Goal: Task Accomplishment & Management: Manage account settings

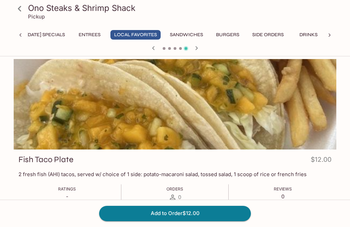
click at [105, 37] on button "Entrees" at bounding box center [89, 35] width 31 height 10
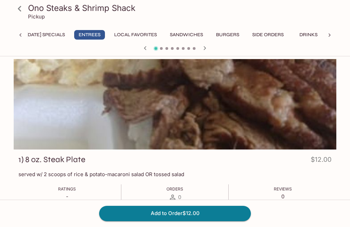
click at [154, 34] on button "Local Favorites" at bounding box center [135, 35] width 50 height 10
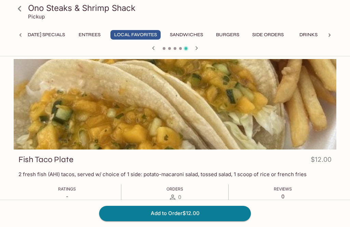
click at [105, 36] on button "Entrees" at bounding box center [89, 35] width 31 height 10
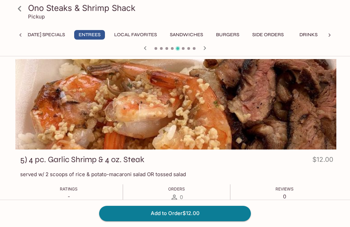
click at [330, 36] on icon at bounding box center [329, 35] width 7 height 7
click at [306, 37] on button "Drinks" at bounding box center [307, 35] width 31 height 10
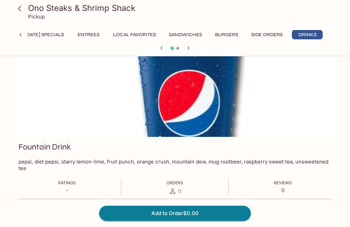
scroll to position [0, 0]
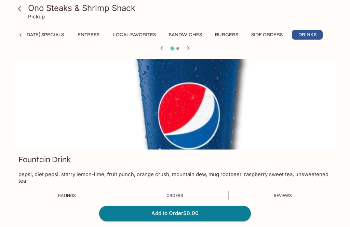
click at [84, 37] on button "Entrees" at bounding box center [88, 35] width 31 height 10
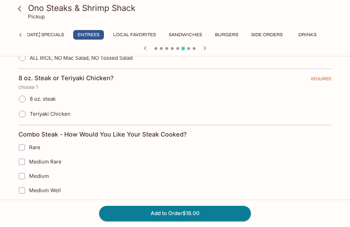
scroll to position [349, 0]
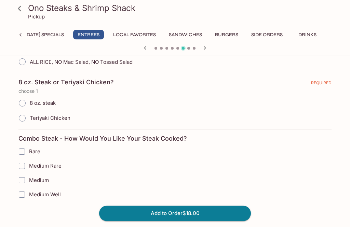
click at [24, 104] on input "8 oz. steak" at bounding box center [22, 103] width 14 height 14
radio input "true"
click at [24, 122] on input "Teriyaki Chicken" at bounding box center [22, 118] width 14 height 14
radio input "true"
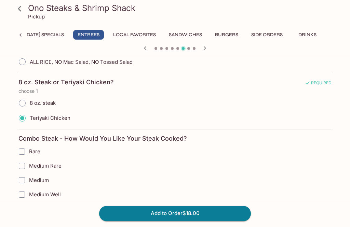
click at [16, 111] on label "Teriyaki Chicken" at bounding box center [43, 118] width 56 height 15
click at [16, 111] on input "Teriyaki Chicken" at bounding box center [22, 118] width 14 height 14
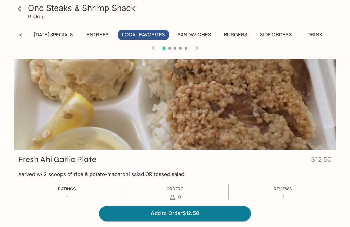
scroll to position [0, 0]
click at [56, 37] on button "[DATE] Specials" at bounding box center [53, 35] width 46 height 10
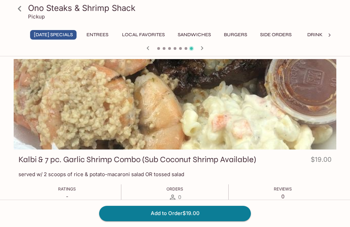
click at [16, 7] on icon at bounding box center [20, 9] width 12 height 12
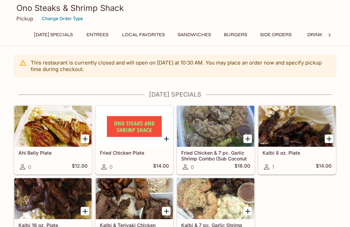
click at [295, 32] on button "Side Orders" at bounding box center [275, 35] width 39 height 10
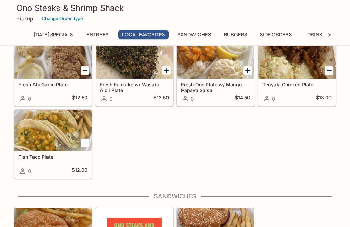
scroll to position [451, 0]
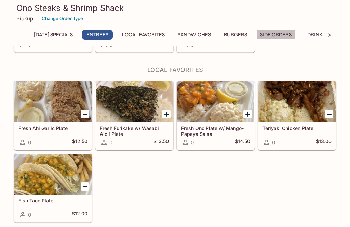
click at [295, 32] on button "Side Orders" at bounding box center [275, 35] width 39 height 10
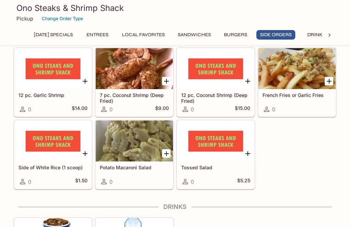
scroll to position [909, 0]
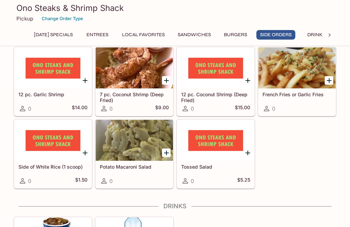
click at [299, 60] on div at bounding box center [296, 68] width 77 height 41
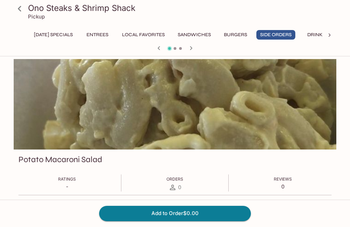
click at [22, 6] on icon at bounding box center [20, 9] width 12 height 12
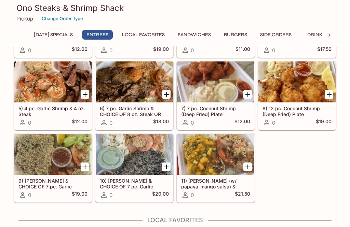
click at [295, 32] on button "Side Orders" at bounding box center [275, 35] width 39 height 10
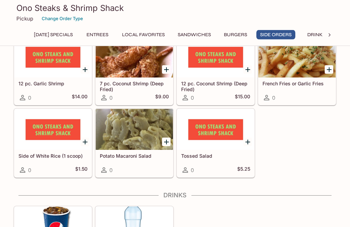
scroll to position [920, 0]
click at [210, 132] on div at bounding box center [215, 129] width 77 height 41
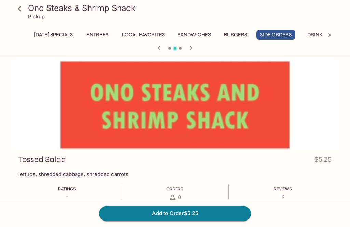
click at [215, 36] on button "Sandwiches" at bounding box center [194, 35] width 41 height 10
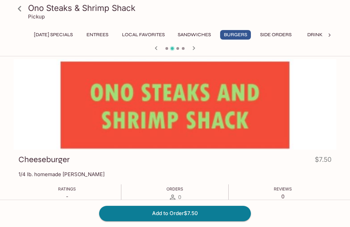
click at [215, 33] on button "Sandwiches" at bounding box center [194, 35] width 41 height 10
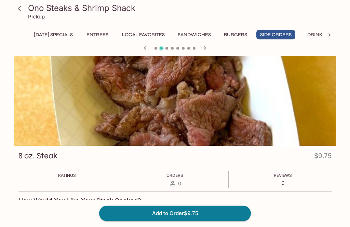
scroll to position [4, 0]
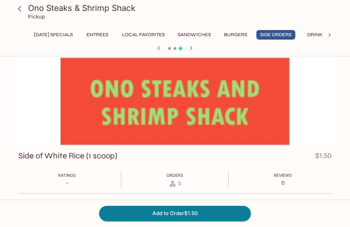
click at [113, 32] on button "Entrees" at bounding box center [97, 35] width 31 height 10
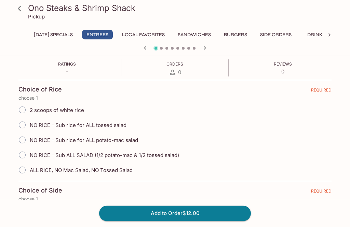
scroll to position [128, 0]
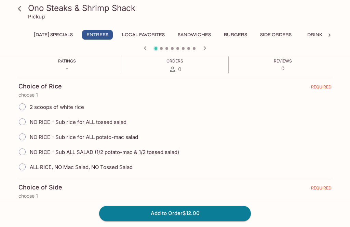
click at [172, 28] on div "Ono Steaks & Shrimp Shack Pickup Wednesday's Specials Entrees Local Favorites S…" at bounding box center [175, 27] width 328 height 54
click at [168, 32] on button "Local Favorites" at bounding box center [143, 35] width 50 height 10
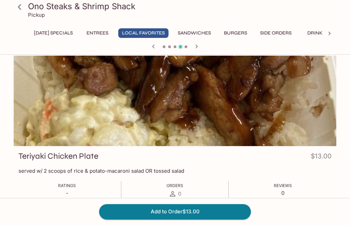
scroll to position [0, 0]
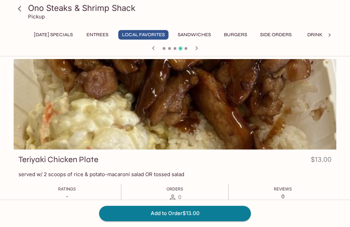
click at [113, 35] on button "Entrees" at bounding box center [97, 35] width 31 height 10
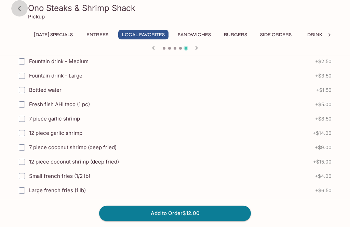
scroll to position [337, 0]
click at [14, 8] on icon at bounding box center [20, 9] width 12 height 12
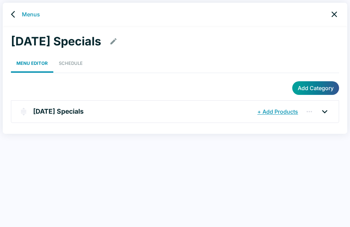
scroll to position [3, 0]
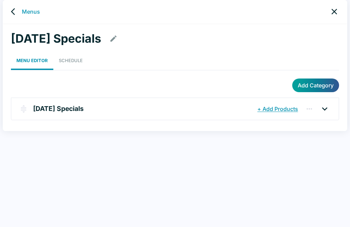
click at [324, 110] on icon at bounding box center [324, 109] width 11 height 11
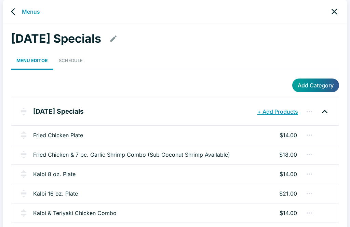
scroll to position [4, 0]
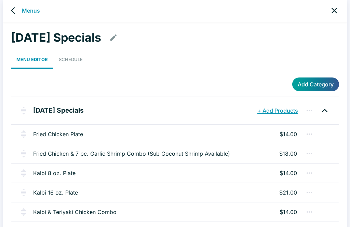
click at [11, 9] on icon "back" at bounding box center [15, 10] width 8 height 8
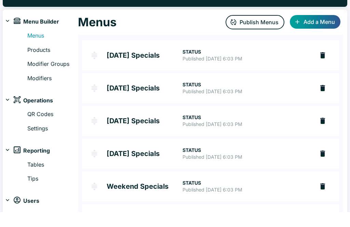
scroll to position [15, 0]
click at [258, 84] on p "STATUS" at bounding box center [246, 84] width 126 height 7
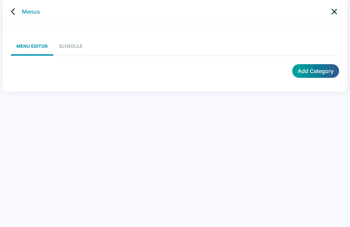
scroll to position [3, 0]
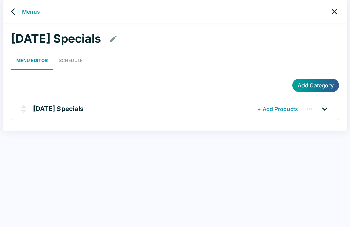
click at [16, 13] on icon "back" at bounding box center [15, 12] width 8 height 8
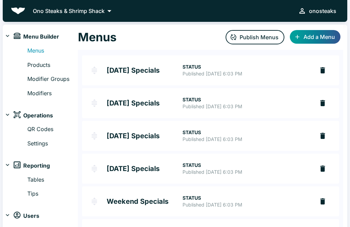
click at [107, 73] on h2 "[DATE] Specials" at bounding box center [145, 70] width 76 height 7
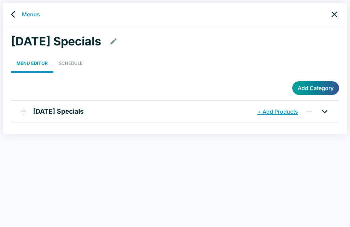
click at [325, 110] on icon at bounding box center [324, 111] width 11 height 11
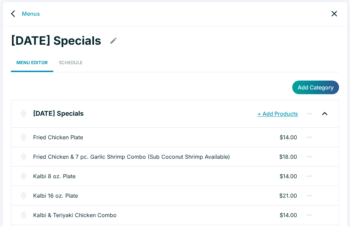
scroll to position [4, 0]
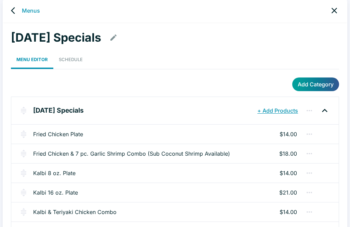
click at [10, 11] on link "back" at bounding box center [15, 11] width 14 height 14
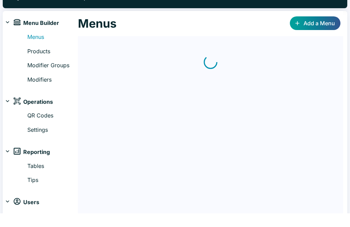
scroll to position [15, 0]
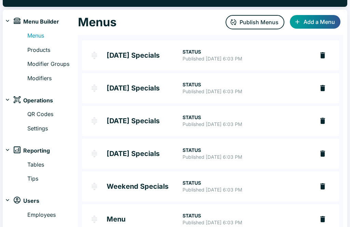
click at [161, 124] on h2 "Thursday's Specials" at bounding box center [145, 121] width 76 height 7
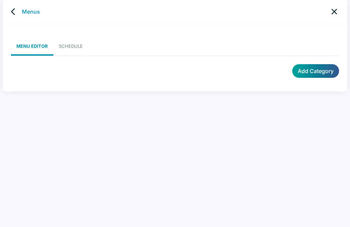
scroll to position [3, 0]
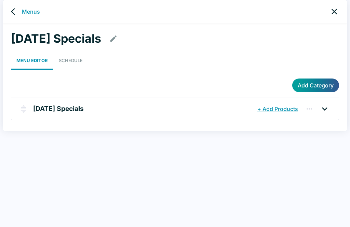
click at [326, 108] on icon at bounding box center [324, 108] width 5 height 3
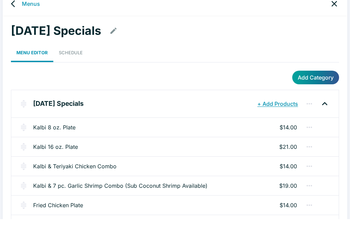
scroll to position [4, 0]
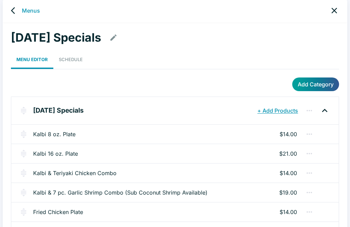
click at [19, 8] on link "back" at bounding box center [15, 11] width 14 height 14
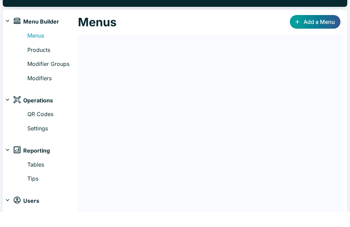
scroll to position [15, 0]
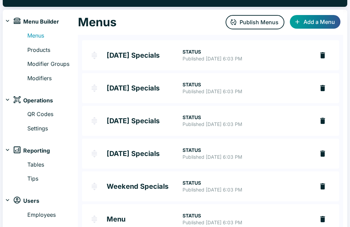
click at [164, 155] on h2 "Friday's Specials" at bounding box center [145, 153] width 76 height 7
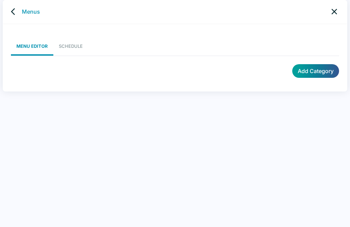
scroll to position [3, 0]
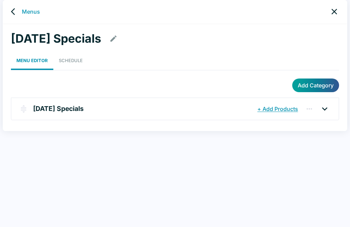
click at [325, 109] on icon at bounding box center [324, 108] width 5 height 3
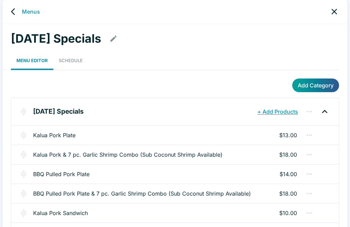
click at [265, 130] on div "Kalua Pork Plate $13.00" at bounding box center [174, 134] width 327 height 19
click at [306, 133] on icon "button" at bounding box center [309, 135] width 8 height 8
click at [211, 129] on div at bounding box center [175, 113] width 350 height 227
click at [64, 135] on link "Kalua Pork Plate" at bounding box center [54, 135] width 42 height 8
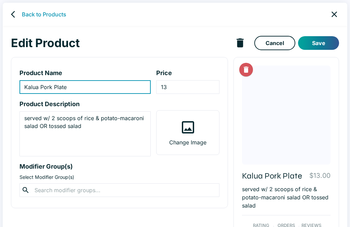
type input "Kalua Pork Plate"
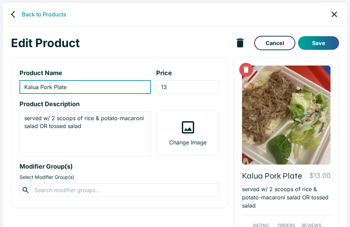
type input "13"
type textarea "served w/ 2 scoops of rice & potato-macaroni salad OR tossed salad"
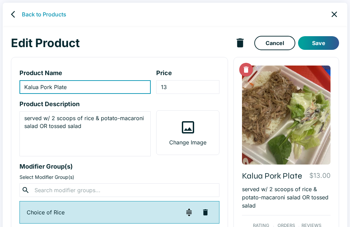
click at [13, 16] on icon "back" at bounding box center [13, 14] width 4 height 7
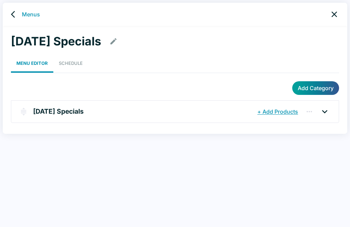
click at [328, 110] on icon at bounding box center [324, 111] width 11 height 11
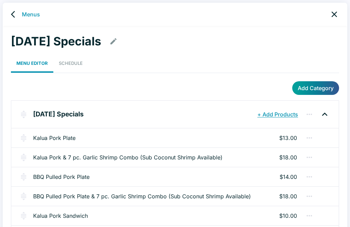
click at [213, 157] on link "Kalua Pork & 7 pc. Garlic Shrimp Combo (Sub Coconut Shrimp Available)" at bounding box center [127, 157] width 189 height 8
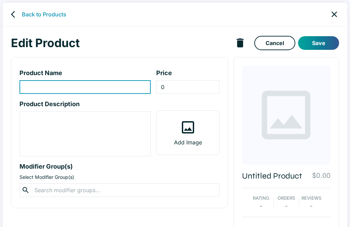
type input "Kalua Pork & 7 pc. Garlic Shrimp Combo (Sub Coconut Shrimp Available)"
type input "18"
type textarea "served w/ 2 scoops of rice & potato-macaroni salad OR tossed salad"
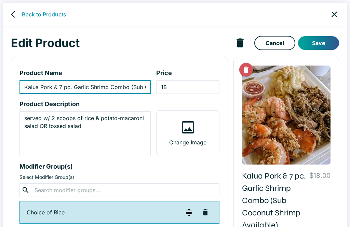
click at [12, 13] on icon "back" at bounding box center [13, 14] width 4 height 7
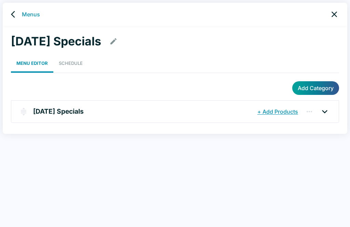
click at [326, 112] on icon at bounding box center [324, 111] width 11 height 11
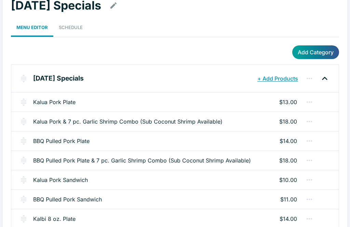
scroll to position [36, 0]
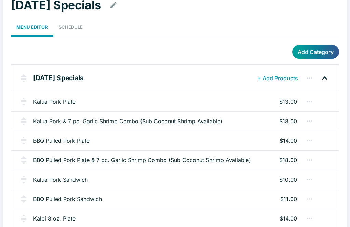
click at [309, 177] on icon "button" at bounding box center [309, 180] width 8 height 8
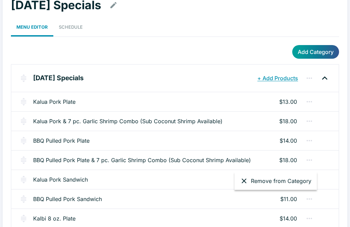
click at [155, 178] on div at bounding box center [175, 113] width 350 height 227
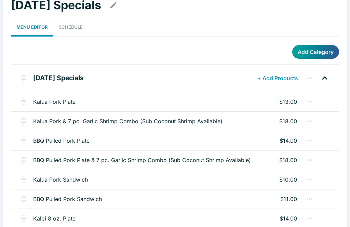
click at [144, 176] on div "Kalua Pork Sandwich $10.00" at bounding box center [174, 179] width 327 height 19
click at [70, 177] on link "Kalua Pork Sandwich" at bounding box center [60, 180] width 55 height 8
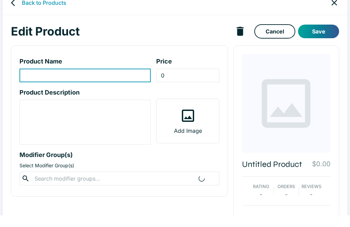
scroll to position [12, 0]
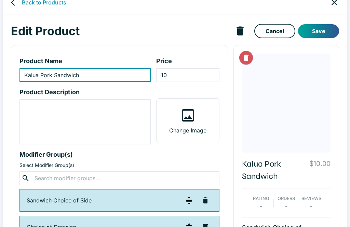
type input "Kalua Pork Sandwich"
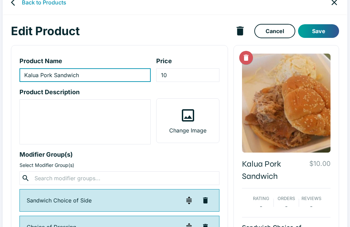
type input "10"
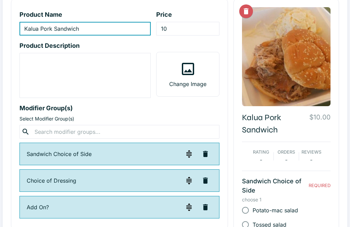
scroll to position [63, 0]
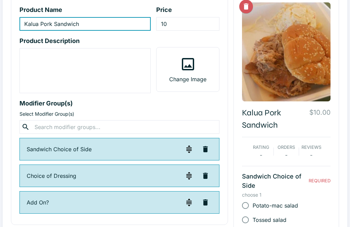
click at [81, 128] on input "text" at bounding box center [119, 128] width 174 height 10
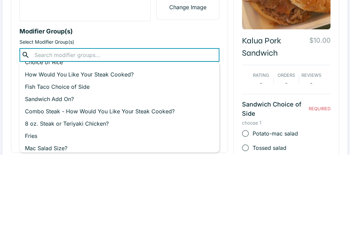
scroll to position [20, 0]
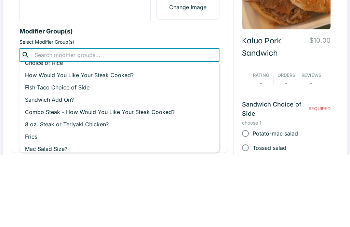
click at [155, 99] on p "Modifier Group(s)" at bounding box center [119, 103] width 200 height 9
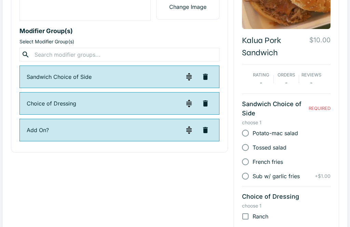
click at [86, 54] on input "text" at bounding box center [119, 55] width 174 height 10
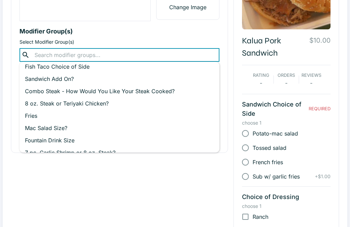
scroll to position [42, 0]
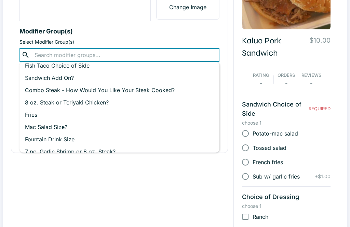
click at [65, 80] on p "Sandwich Add On?" at bounding box center [119, 78] width 189 height 8
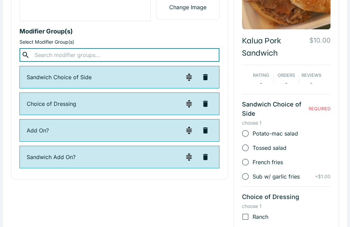
click at [202, 30] on p "Modifier Group(s)" at bounding box center [119, 31] width 200 height 9
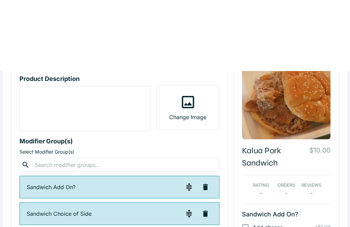
scroll to position [0, 0]
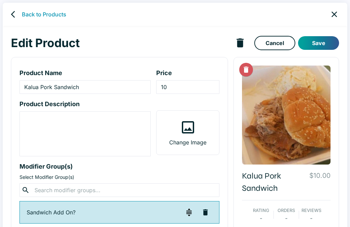
click at [321, 42] on button "Save" at bounding box center [318, 43] width 41 height 14
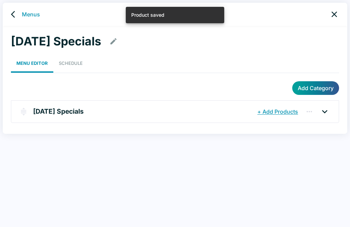
click at [327, 109] on icon at bounding box center [324, 111] width 11 height 11
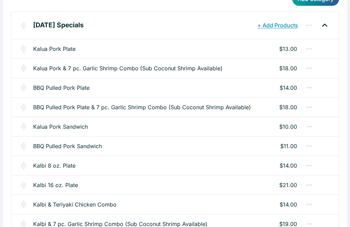
scroll to position [89, 0]
click at [43, 146] on link "BBQ Pulled Pork Sandwich" at bounding box center [67, 147] width 69 height 8
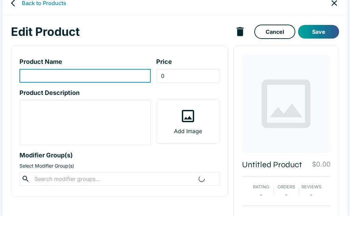
scroll to position [12, 0]
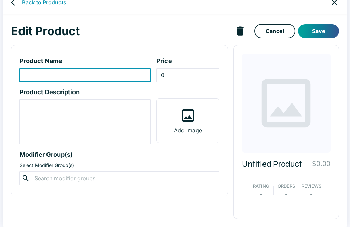
type input "BBQ Pulled Pork Sandwich"
type input "11"
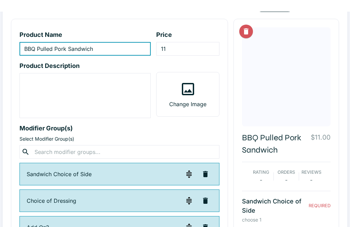
scroll to position [38, 0]
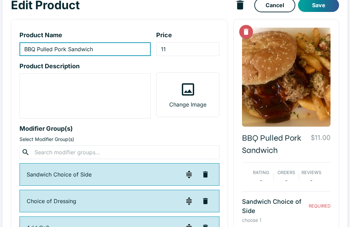
click at [139, 149] on input "text" at bounding box center [119, 153] width 174 height 10
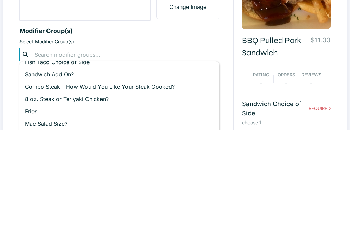
scroll to position [45, 0]
click at [67, 168] on p "Sandwich Add On?" at bounding box center [119, 172] width 189 height 8
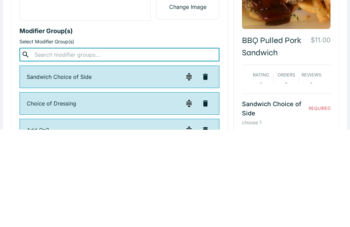
click at [213, 124] on p "Modifier Group(s)" at bounding box center [119, 128] width 200 height 9
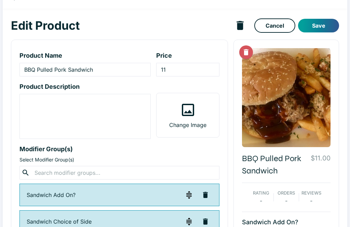
scroll to position [0, 0]
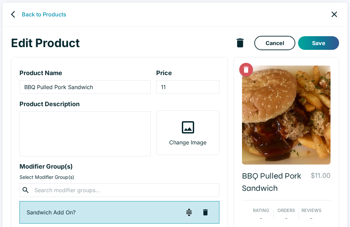
click at [315, 42] on button "Save" at bounding box center [318, 43] width 41 height 14
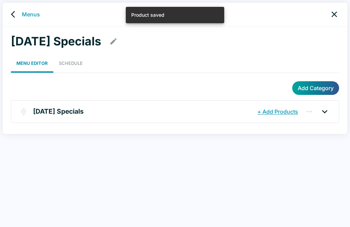
click at [324, 111] on icon at bounding box center [324, 111] width 11 height 11
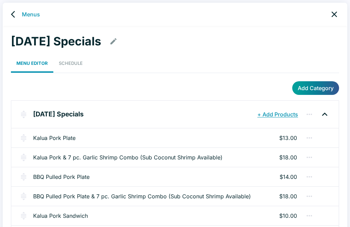
click at [11, 15] on icon "back" at bounding box center [13, 14] width 4 height 7
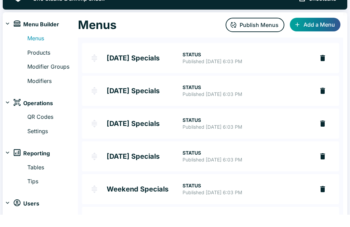
scroll to position [10, 0]
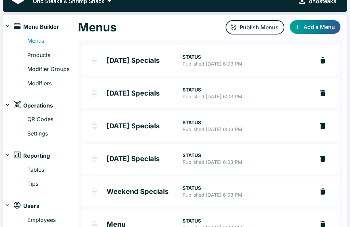
click at [147, 193] on h2 "Weekend Specials" at bounding box center [145, 191] width 76 height 7
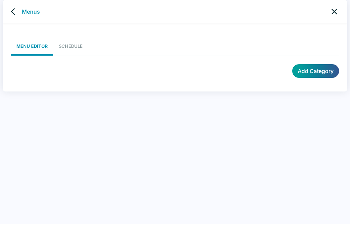
scroll to position [3, 0]
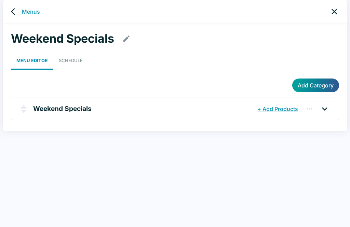
click at [327, 108] on icon at bounding box center [324, 108] width 5 height 3
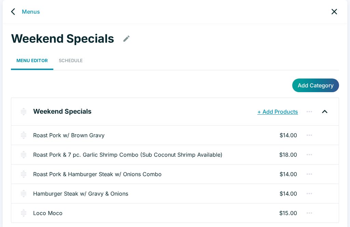
click at [76, 132] on link "Roast Pork w/ Brown Gravy" at bounding box center [68, 135] width 71 height 8
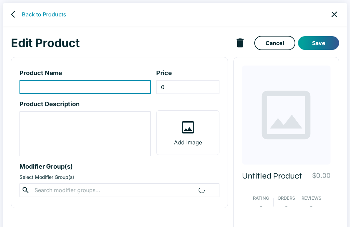
type input "Roast Pork w/ Brown Gravy"
type input "14"
type textarea "served w/ 2 scoops of rice & potato-macaroni salad OR tossed salad"
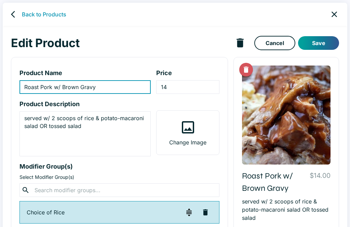
click at [42, 12] on link "Back to Products" at bounding box center [44, 14] width 44 height 8
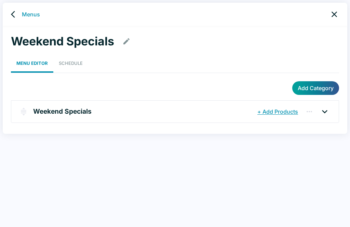
click at [328, 107] on icon at bounding box center [324, 111] width 11 height 11
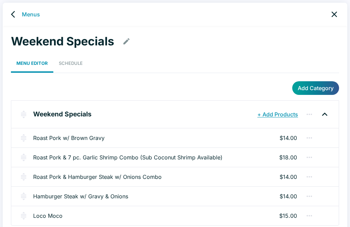
click at [205, 159] on link "Roast Pork & 7 pc. Garlic Shrimp Combo (Sub Coconut Shrimp Available)" at bounding box center [127, 157] width 189 height 8
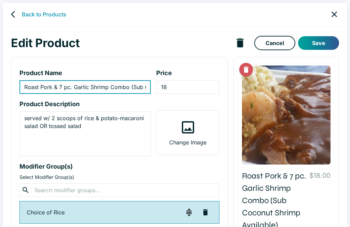
click at [45, 14] on link "Back to Products" at bounding box center [44, 14] width 44 height 8
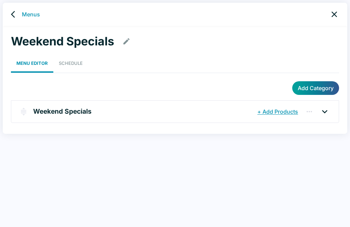
click at [325, 114] on icon at bounding box center [324, 111] width 11 height 11
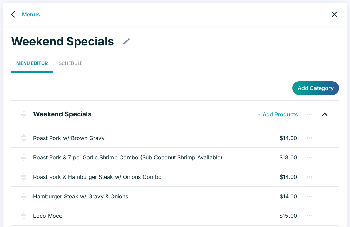
click at [150, 179] on link "Roast Pork & Hamburger Steak w/ Onions Combo" at bounding box center [97, 177] width 129 height 8
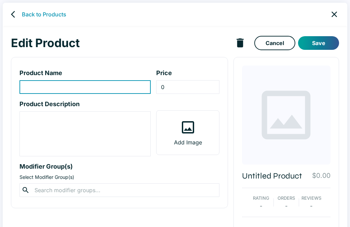
type input "Roast Pork & Hamburger Steak w/ Onions Combo"
type input "14"
type textarea "served w/ 2 scoops of rice & potato-macaroni salad OR tossed salad"
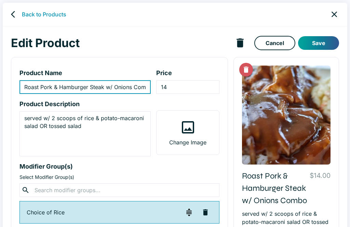
click at [53, 16] on link "Back to Products" at bounding box center [44, 14] width 44 height 8
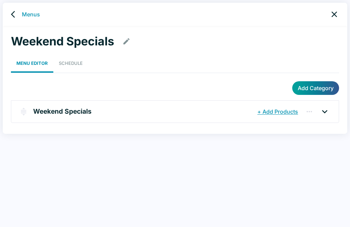
click at [324, 112] on icon at bounding box center [324, 111] width 5 height 3
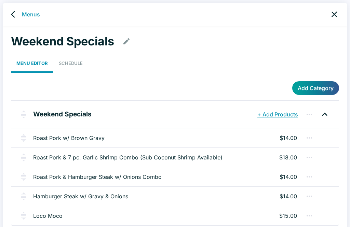
scroll to position [6, 0]
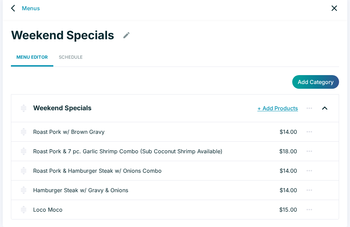
click at [176, 194] on div "Hamburger Steak w/ Gravy & Onions $14.00" at bounding box center [174, 189] width 327 height 19
click at [62, 189] on link "Hamburger Steak w/ Gravy & Onions" at bounding box center [80, 190] width 95 height 8
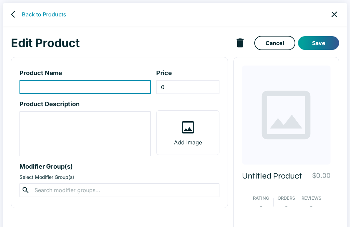
type input "Hamburger Steak w/ Gravy & Onions"
type input "14"
type textarea "Homemade burger patties, served w/ 2 scoops of rice & potato-macaroni salad OR …"
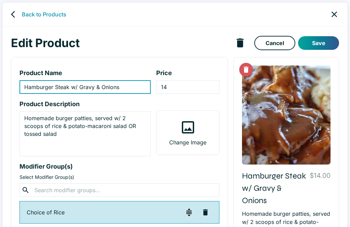
click at [45, 14] on link "Back to Products" at bounding box center [44, 14] width 44 height 8
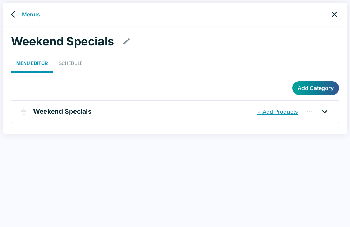
click at [321, 109] on icon at bounding box center [324, 111] width 11 height 11
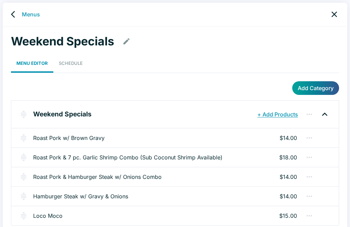
scroll to position [6, 0]
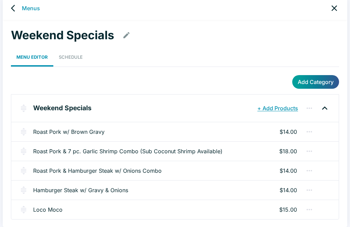
click at [51, 209] on link "Loco Moco" at bounding box center [47, 210] width 29 height 8
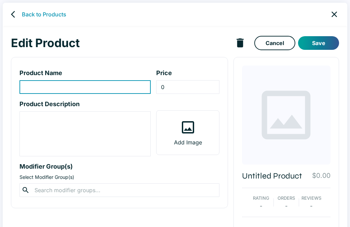
type input "Loco Moco"
type input "15"
type textarea "2 homemade burger patties, brown gravy & 2 eggs"
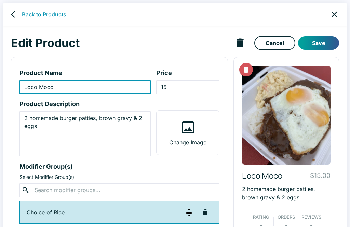
click at [41, 15] on link "Back to Products" at bounding box center [44, 14] width 44 height 8
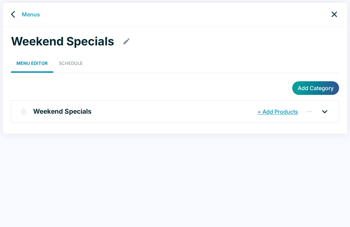
click at [32, 18] on link "Menus" at bounding box center [31, 14] width 18 height 8
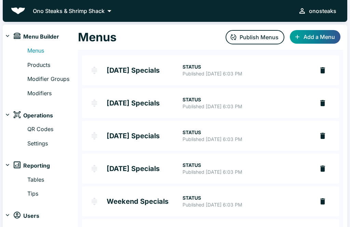
click at [35, 93] on link "Modifiers" at bounding box center [52, 93] width 51 height 9
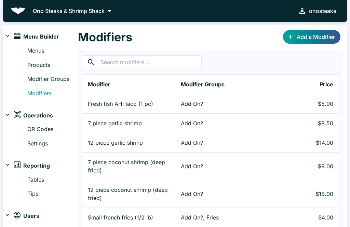
click at [63, 82] on link "Modifier Groups" at bounding box center [52, 79] width 51 height 9
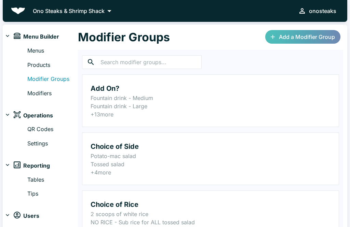
click at [320, 37] on link "Add a Modifier Group" at bounding box center [302, 37] width 75 height 14
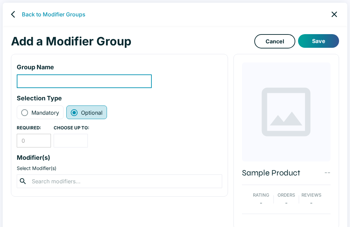
click at [62, 82] on input "modifier-group-name-input" at bounding box center [84, 82] width 135 height 14
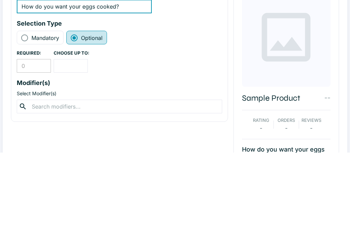
type input "How do you want your eggs cooked?"
click at [27, 109] on input "Mandatory" at bounding box center [25, 113] width 8 height 8
radio input "true"
radio input "false"
type input "1"
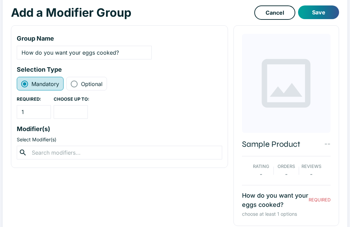
scroll to position [36, 0]
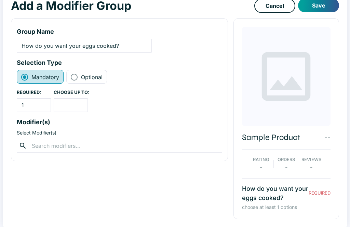
click at [72, 106] on input "number" at bounding box center [71, 105] width 34 height 14
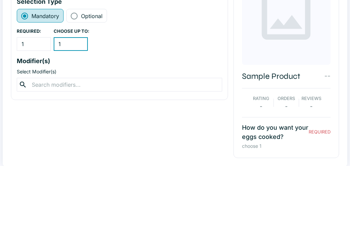
type input "1"
click at [185, 89] on div "REQUIRED: 1 ​ CHOOSE UP TO: 1 ​" at bounding box center [119, 100] width 205 height 23
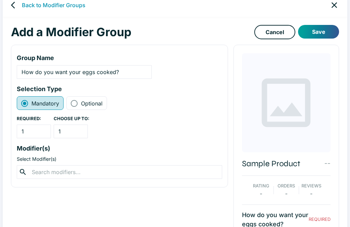
scroll to position [0, 0]
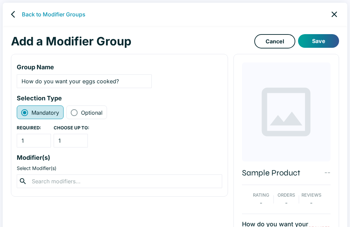
click at [326, 39] on button "Save" at bounding box center [318, 41] width 41 height 14
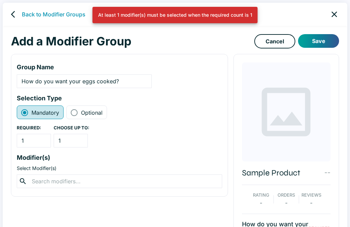
click at [65, 181] on input "text" at bounding box center [119, 182] width 179 height 10
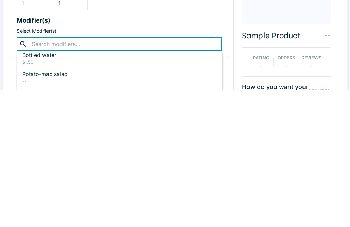
scroll to position [270, 0]
click at [61, 208] on p "Potato-mac salad" at bounding box center [119, 212] width 194 height 8
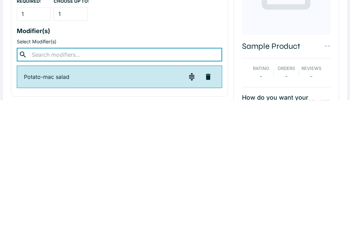
click at [199, 54] on div "Group Name How do you want your eggs cooked? ​ Selection Type Mandatory Optiona…" at bounding box center [119, 139] width 217 height 170
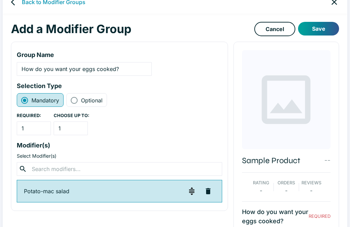
scroll to position [0, 0]
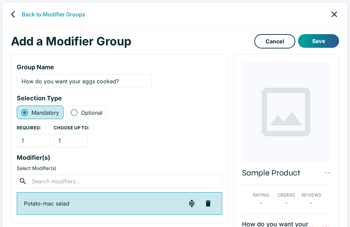
click at [16, 14] on icon "back" at bounding box center [15, 14] width 8 height 8
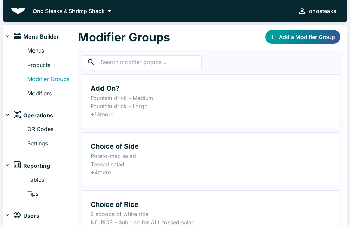
click at [47, 92] on link "Modifiers" at bounding box center [52, 93] width 51 height 9
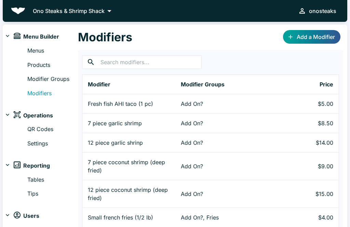
click at [325, 35] on link "Add a Modifier" at bounding box center [311, 37] width 57 height 14
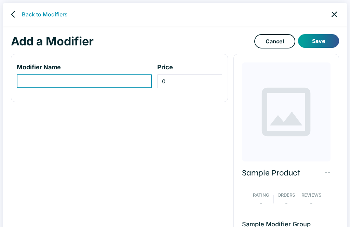
click at [105, 80] on input "modifier-name-input" at bounding box center [84, 82] width 135 height 14
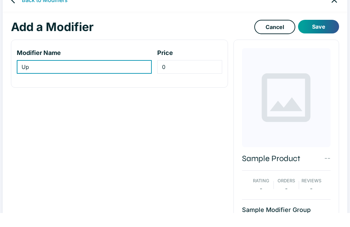
type input "Up"
click at [318, 34] on button "Save" at bounding box center [318, 41] width 41 height 14
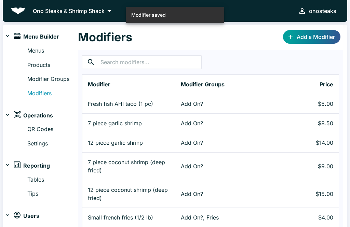
click at [319, 32] on link "Add a Modifier" at bounding box center [311, 37] width 57 height 14
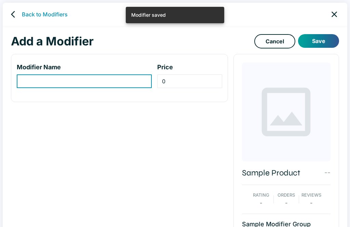
click at [132, 80] on input "modifier-name-input" at bounding box center [84, 82] width 135 height 14
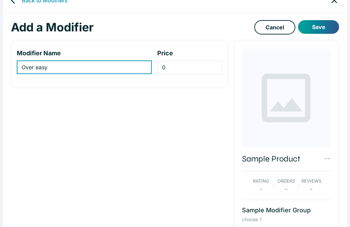
type input "Over easy"
click at [323, 24] on button "Save" at bounding box center [318, 27] width 41 height 14
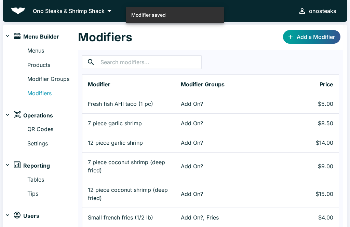
click at [307, 37] on link "Add a Modifier" at bounding box center [311, 37] width 57 height 14
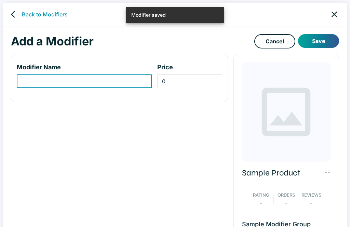
click at [125, 80] on input "modifier-name-input" at bounding box center [84, 82] width 135 height 14
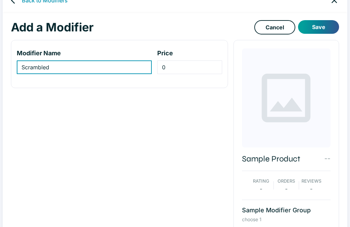
type input "Scrambled"
click at [322, 24] on button "Save" at bounding box center [318, 27] width 41 height 14
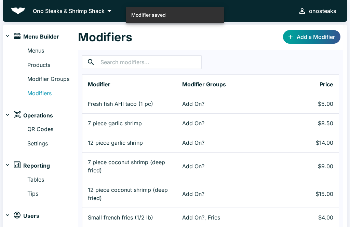
click at [175, 64] on input "text" at bounding box center [150, 62] width 101 height 14
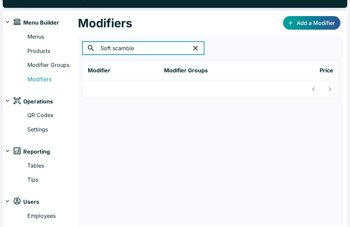
type input "Soft scambled"
click at [286, 55] on div "​ Soft scambled ​" at bounding box center [210, 48] width 257 height 14
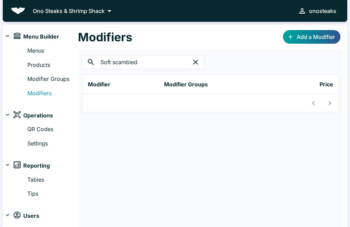
click at [191, 63] on icon "button" at bounding box center [195, 62] width 8 height 8
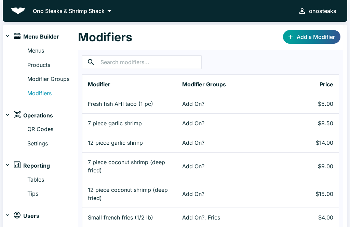
click at [316, 35] on link "Add a Modifier" at bounding box center [311, 37] width 57 height 14
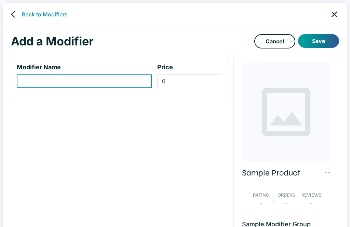
click at [130, 79] on input "modifier-name-input" at bounding box center [84, 82] width 135 height 14
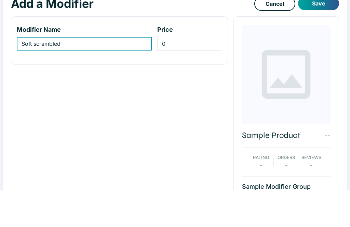
type input "Soft scrambled"
click at [320, 34] on button "Save" at bounding box center [318, 41] width 41 height 14
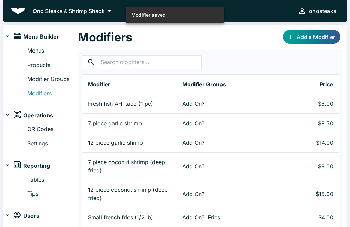
click at [323, 36] on link "Add a Modifier" at bounding box center [311, 37] width 57 height 14
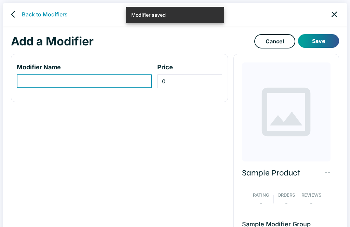
click at [132, 80] on input "modifier-name-input" at bounding box center [84, 82] width 135 height 14
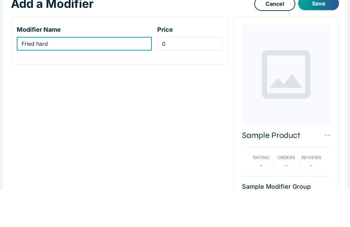
type input "Fried hard"
click at [324, 34] on button "Save" at bounding box center [318, 41] width 41 height 14
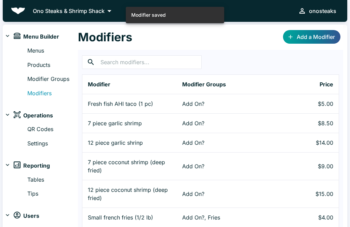
click at [63, 77] on link "Modifier Groups" at bounding box center [52, 79] width 51 height 9
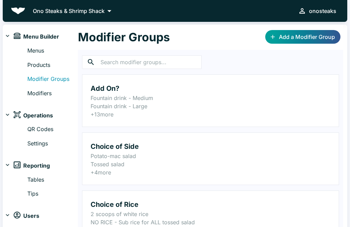
click at [169, 63] on input "text" at bounding box center [150, 62] width 101 height 14
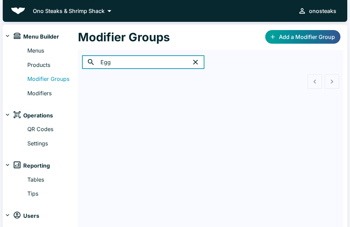
type input "Eggs"
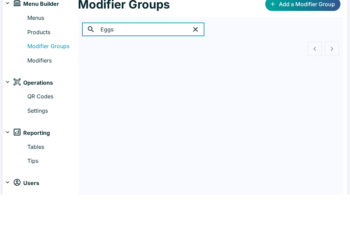
click at [11, 44] on div "Menus Products Modifier Groups Modifiers" at bounding box center [40, 71] width 75 height 54
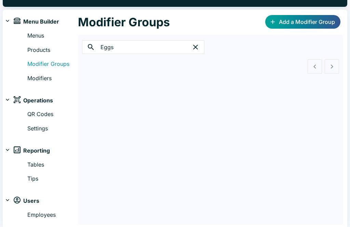
click at [198, 46] on button "button" at bounding box center [196, 47] width 14 height 14
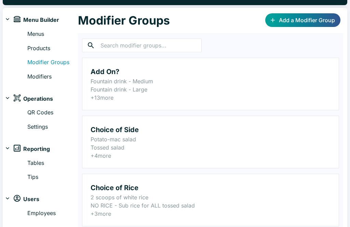
scroll to position [18, 0]
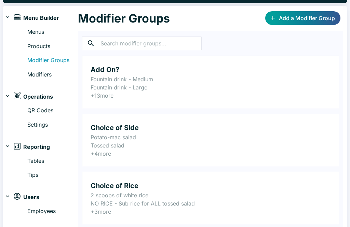
click at [39, 75] on link "Modifiers" at bounding box center [52, 75] width 51 height 9
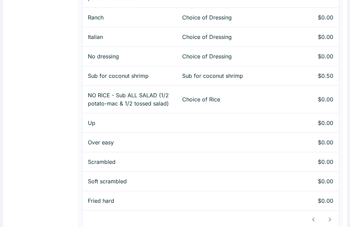
scroll to position [1060, 0]
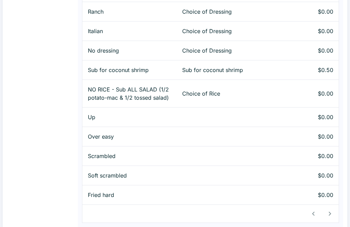
click at [158, 121] on p "Up" at bounding box center [129, 117] width 83 height 8
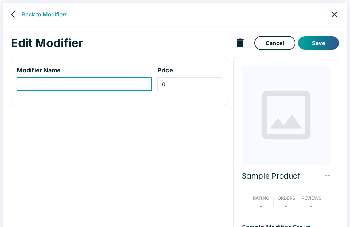
type input "Up"
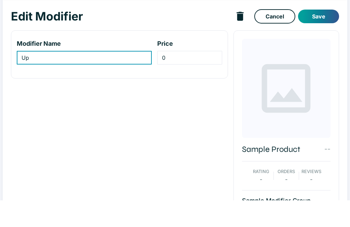
scroll to position [22, 0]
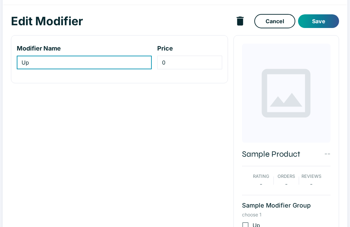
click at [304, 205] on p "Sample Modifier Group" at bounding box center [286, 205] width 89 height 9
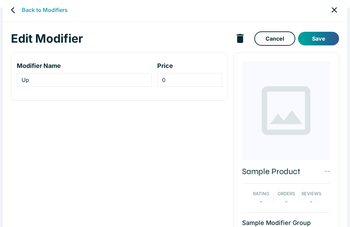
scroll to position [0, 0]
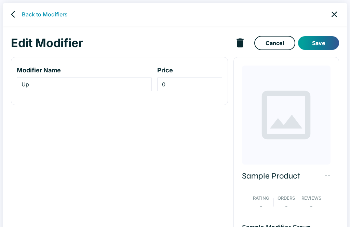
click at [32, 10] on link "Back to Modifiers" at bounding box center [45, 14] width 46 height 8
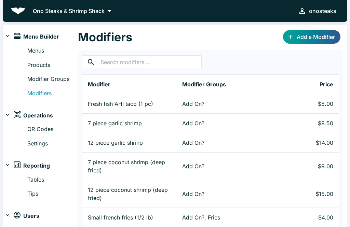
click at [320, 37] on link "Add a Modifier" at bounding box center [311, 37] width 57 height 14
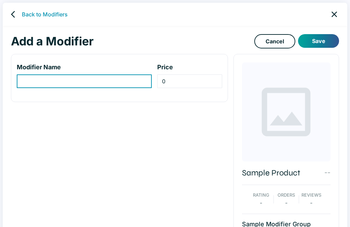
click at [127, 79] on input "modifier-name-input" at bounding box center [84, 82] width 135 height 14
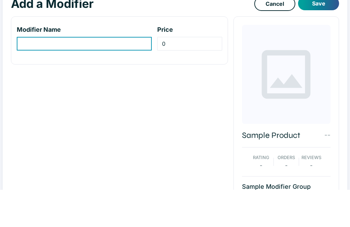
click at [207, 73] on div "Modifier Name ​ Price 0 ​" at bounding box center [116, 155] width 222 height 212
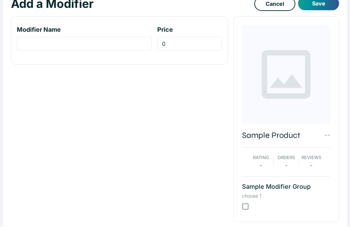
scroll to position [41, 0]
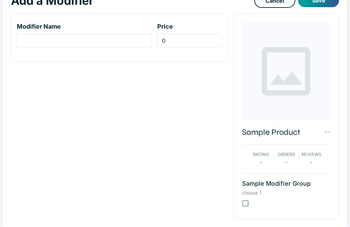
click at [249, 203] on input "checkbox" at bounding box center [245, 204] width 14 height 14
click at [245, 200] on input "checkbox" at bounding box center [245, 204] width 14 height 14
checkbox input "false"
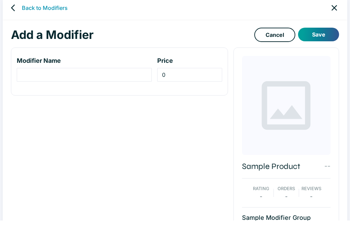
scroll to position [6, 0]
click at [288, 164] on p "Sample Product" at bounding box center [271, 167] width 58 height 12
click at [327, 165] on p "--" at bounding box center [327, 166] width 6 height 10
click at [327, 161] on p "--" at bounding box center [327, 166] width 6 height 10
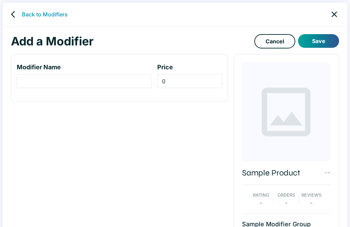
click at [11, 14] on link "back" at bounding box center [15, 15] width 14 height 14
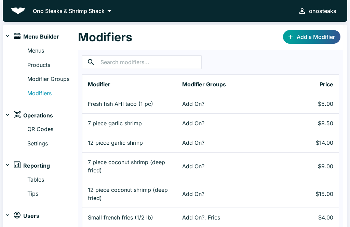
click at [37, 79] on link "Modifier Groups" at bounding box center [52, 79] width 51 height 9
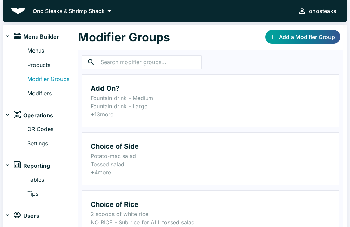
click at [167, 60] on input "text" at bounding box center [150, 62] width 101 height 14
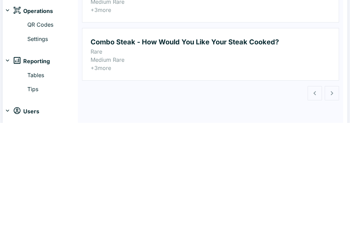
scroll to position [15, 0]
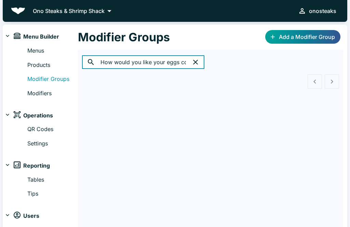
type input "How would you like your eggs cooked?"
click at [223, 35] on div "Modifier Groups Add a Modifier Group" at bounding box center [210, 37] width 265 height 25
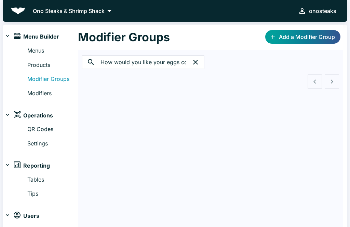
click at [182, 62] on input "How would you like your eggs cooked?" at bounding box center [142, 62] width 85 height 14
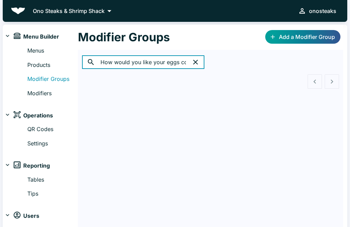
click at [193, 60] on icon "button" at bounding box center [195, 62] width 8 height 8
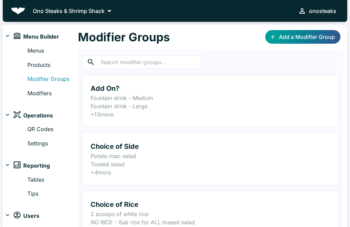
click at [314, 34] on link "Add a Modifier Group" at bounding box center [302, 37] width 75 height 14
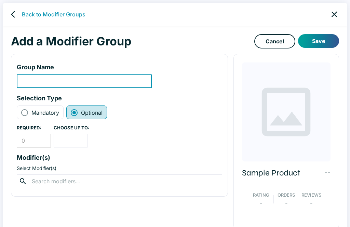
click at [27, 81] on input "modifier-group-name-input" at bounding box center [84, 82] width 135 height 14
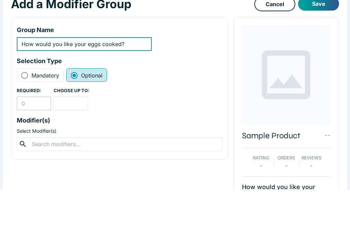
type input "How would you like your eggs cooked?"
click at [189, 66] on div "Group Name How would you like your eggs cooked? ​ Selection Type Mandatory Opti…" at bounding box center [119, 125] width 217 height 143
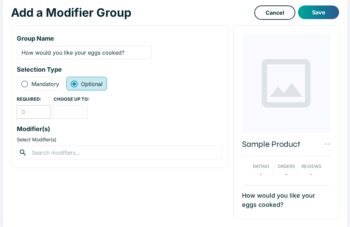
click at [24, 84] on input "Mandatory" at bounding box center [25, 84] width 8 height 8
radio input "true"
radio input "false"
type input "1"
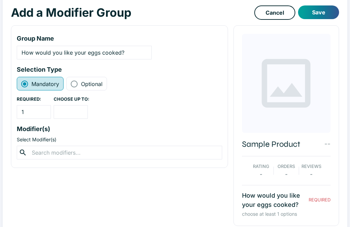
click at [71, 110] on input "number" at bounding box center [71, 112] width 34 height 14
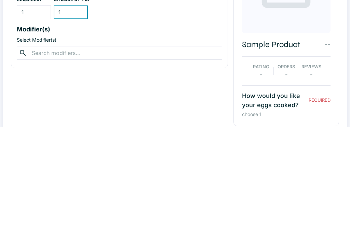
type input "1"
click at [158, 148] on input "text" at bounding box center [119, 153] width 179 height 10
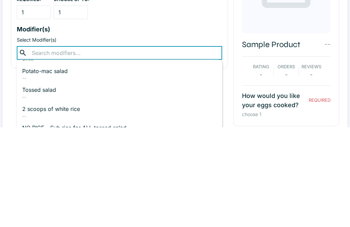
scroll to position [282, 0]
click at [210, 48] on div "Group Name How would you like your eggs cooked? ​ Selection Type Mandatory Opti…" at bounding box center [119, 96] width 217 height 143
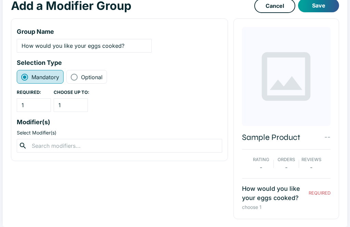
click at [188, 147] on input "text" at bounding box center [119, 146] width 179 height 10
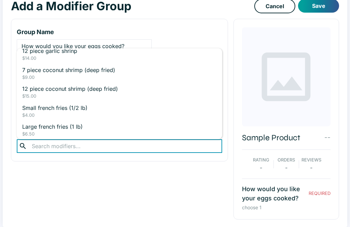
scroll to position [51, 0]
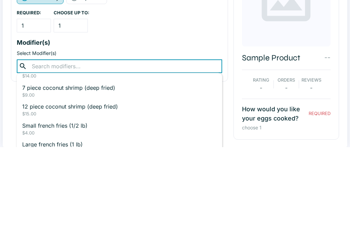
click at [173, 141] on input "text" at bounding box center [119, 146] width 179 height 10
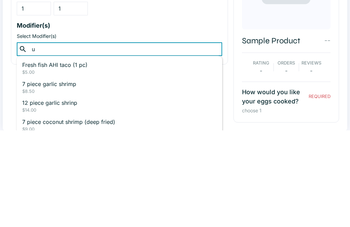
type input "up"
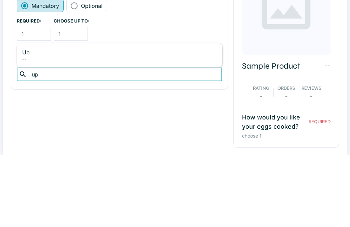
click at [26, 120] on p "Up" at bounding box center [119, 124] width 194 height 8
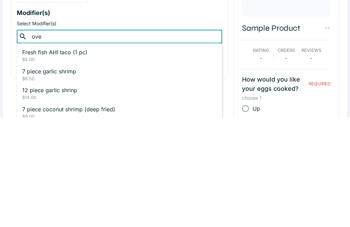
type input "over"
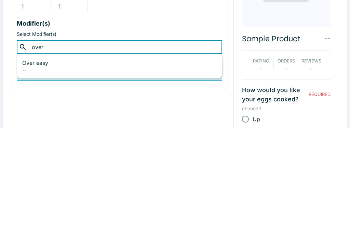
click at [38, 158] on p "Over easy" at bounding box center [119, 162] width 194 height 8
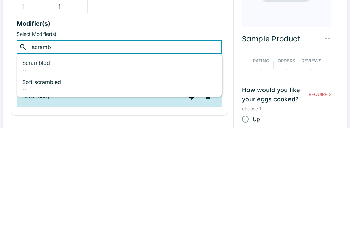
type input "scrambl"
click at [53, 158] on p "Scrambled" at bounding box center [119, 162] width 194 height 8
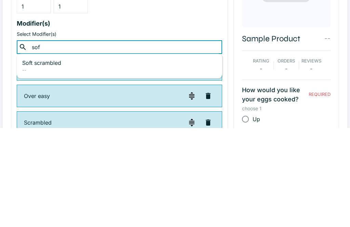
type input "soft"
click at [54, 158] on p "Soft scrambled" at bounding box center [119, 162] width 194 height 8
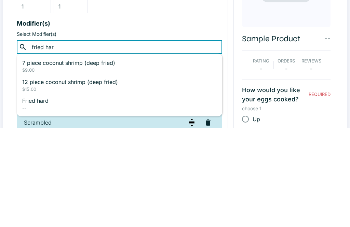
type input "fried hard"
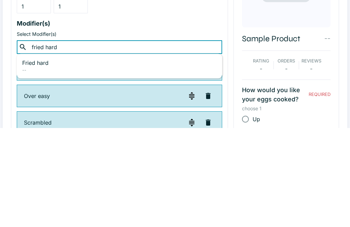
click at [43, 158] on p "Fried hard" at bounding box center [119, 162] width 194 height 8
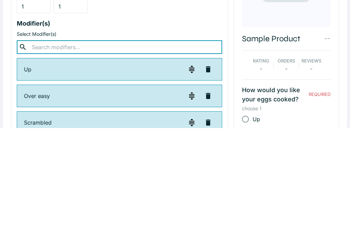
click at [188, 19] on div "Group Name How would you like your eggs cooked? ​ Selection Type Mandatory Opti…" at bounding box center [119, 157] width 217 height 276
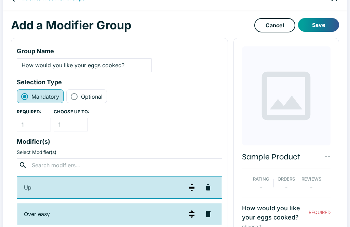
scroll to position [0, 0]
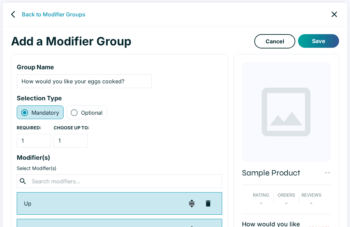
click at [317, 39] on button "Save" at bounding box center [318, 41] width 41 height 14
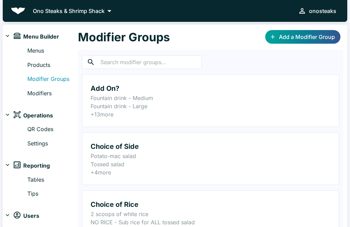
click at [45, 92] on link "Modifiers" at bounding box center [52, 93] width 51 height 9
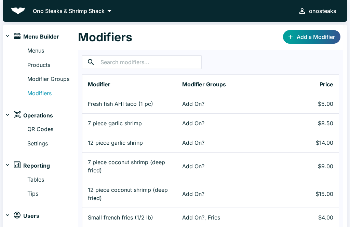
click at [320, 36] on link "Add a Modifier" at bounding box center [311, 37] width 57 height 14
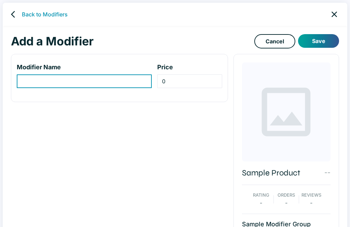
click at [127, 79] on input "modifier-name-input" at bounding box center [84, 82] width 135 height 14
type input "Over medium"
click at [319, 41] on button "Save" at bounding box center [318, 41] width 41 height 14
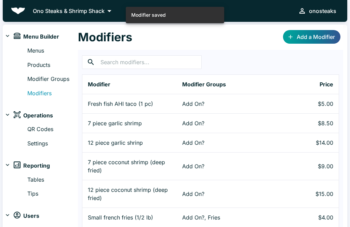
click at [61, 81] on link "Modifier Groups" at bounding box center [52, 79] width 51 height 9
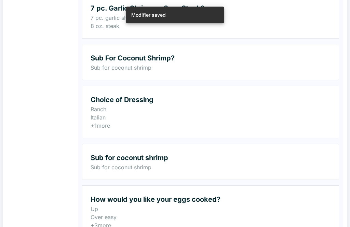
scroll to position [763, 0]
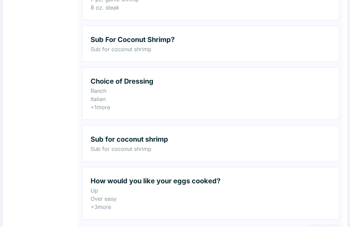
click at [200, 186] on h2 "How would you like your eggs cooked?" at bounding box center [211, 181] width 240 height 11
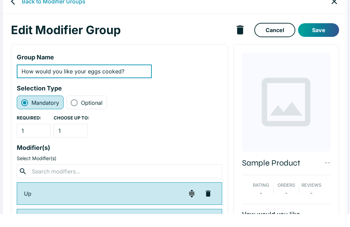
type input "How would you like your eggs cooked?"
radio input "true"
radio input "false"
type input "1"
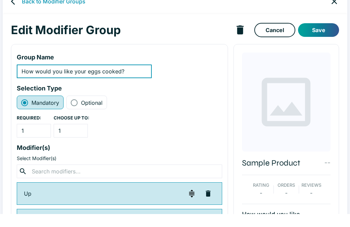
scroll to position [13, 0]
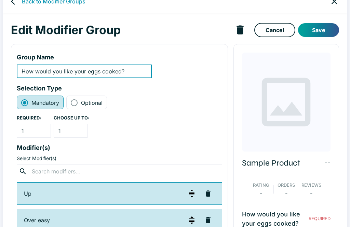
click at [63, 169] on input "text" at bounding box center [119, 172] width 179 height 10
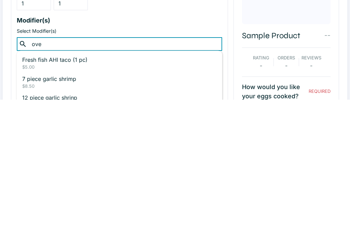
type input "over"
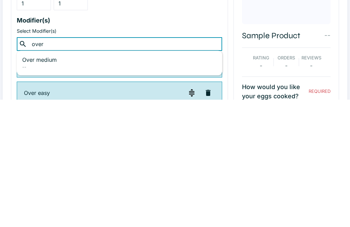
click at [48, 183] on p "Over medium" at bounding box center [119, 187] width 194 height 8
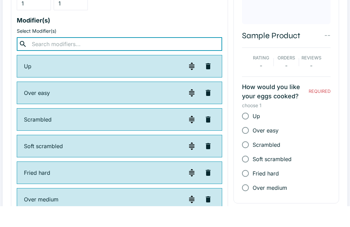
scroll to position [141, 0]
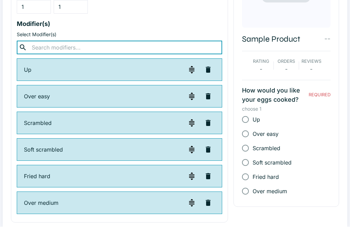
click at [196, 17] on div "Group Name How would you like your eggs cooked? ​ Selection Type Mandatory Opti…" at bounding box center [119, 71] width 217 height 303
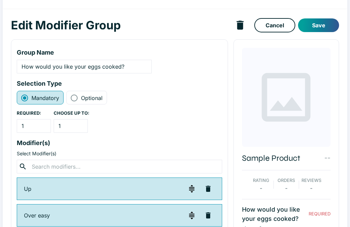
scroll to position [0, 0]
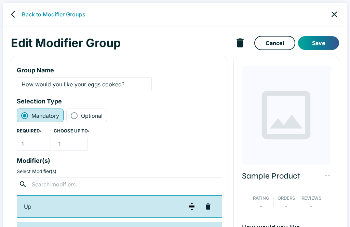
click at [324, 43] on button "Save" at bounding box center [318, 43] width 41 height 14
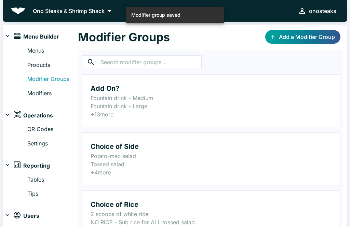
click at [42, 64] on link "Products" at bounding box center [52, 65] width 51 height 9
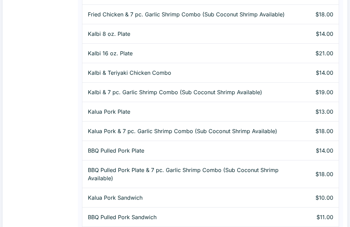
scroll to position [847, 0]
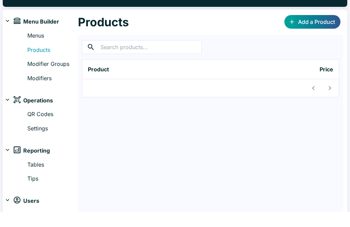
scroll to position [15, 0]
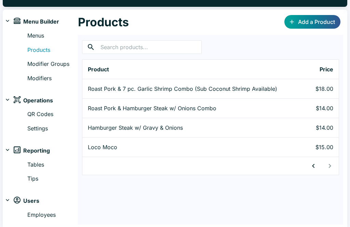
click at [36, 63] on link "Modifier Groups" at bounding box center [52, 64] width 51 height 9
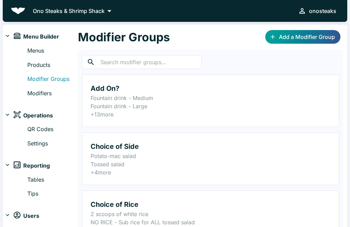
click at [109, 107] on p "Fountain drink - Large" at bounding box center [211, 106] width 240 height 8
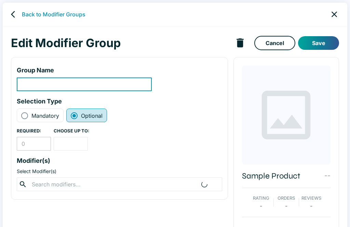
scroll to position [13, 0]
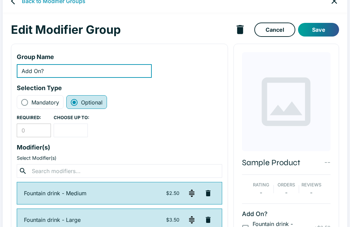
type input "Add On?"
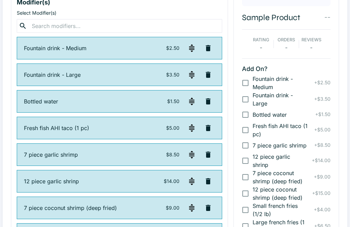
scroll to position [162, 0]
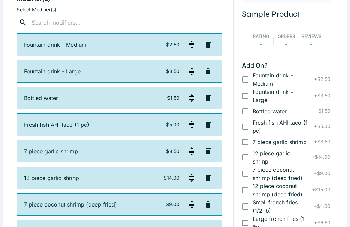
click at [133, 177] on p "12 piece garlic shrinp" at bounding box center [94, 178] width 140 height 8
click at [144, 179] on p "12 piece garlic shrinp" at bounding box center [94, 178] width 140 height 8
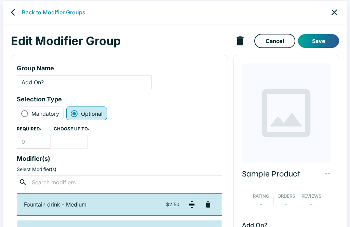
scroll to position [0, 0]
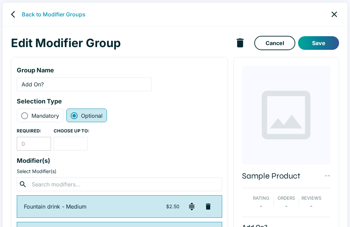
click at [17, 13] on icon "back" at bounding box center [15, 14] width 8 height 8
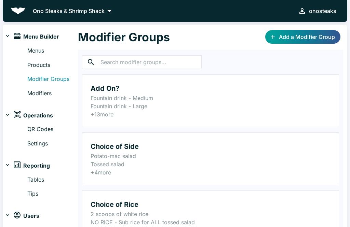
click at [39, 92] on link "Modifiers" at bounding box center [52, 93] width 51 height 9
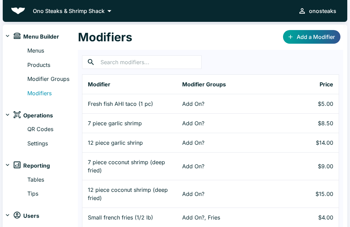
click at [123, 146] on p "12 piece garlic shrinp" at bounding box center [129, 143] width 83 height 8
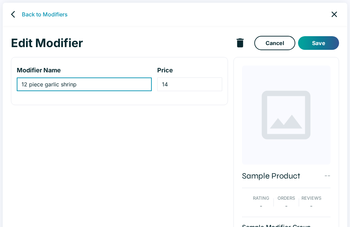
type input "12 piece garlic shrinp"
type input "14"
click at [123, 83] on input "12 piece garlic shrinp" at bounding box center [84, 85] width 135 height 14
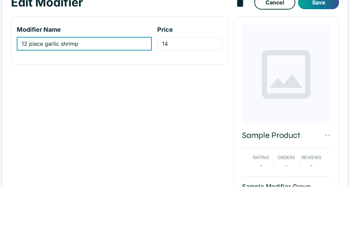
type input "12 piece garlic shrimp"
click at [320, 43] on button "Save" at bounding box center [318, 43] width 41 height 14
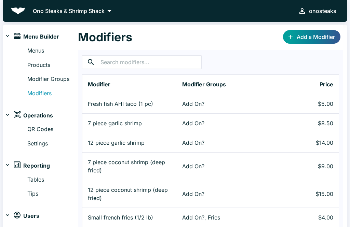
click at [64, 78] on link "Modifier Groups" at bounding box center [52, 79] width 51 height 9
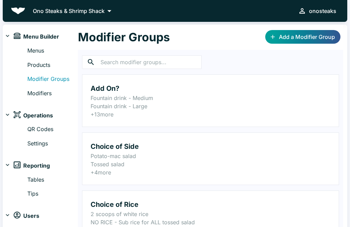
click at [37, 50] on link "Menus" at bounding box center [52, 50] width 51 height 9
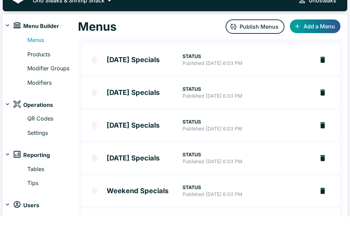
scroll to position [10, 0]
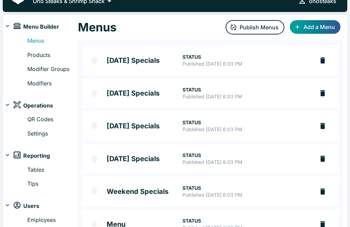
click at [129, 224] on h2 "Menu" at bounding box center [145, 224] width 76 height 7
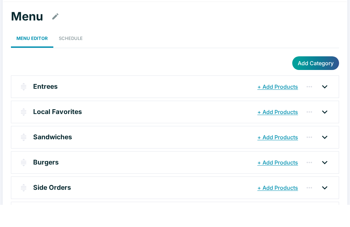
scroll to position [11, 0]
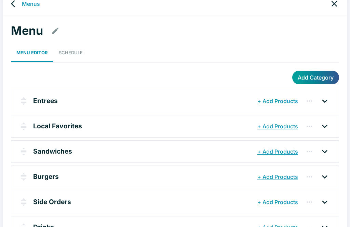
click at [323, 201] on icon at bounding box center [324, 202] width 5 height 3
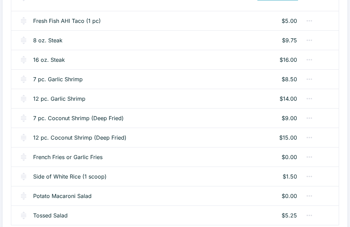
scroll to position [222, 0]
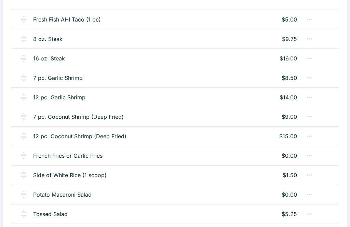
click at [200, 193] on div "Potato Macaroni Salad $0.00" at bounding box center [174, 194] width 327 height 19
click at [72, 193] on link "Potato Macaroni Salad" at bounding box center [62, 195] width 58 height 8
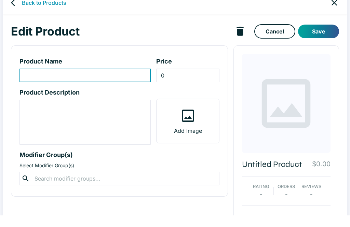
type input "Potato Macaroni Salad"
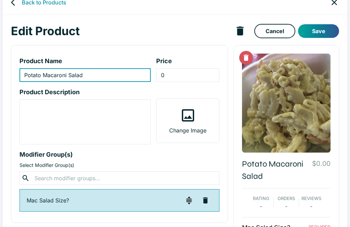
click at [195, 74] on input "0" at bounding box center [187, 75] width 63 height 14
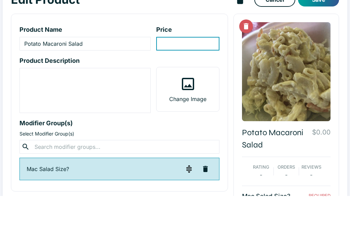
type input "2"
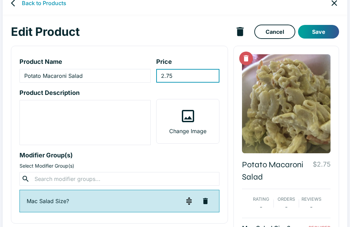
type input "2.75"
click at [325, 31] on button "Save" at bounding box center [318, 32] width 41 height 14
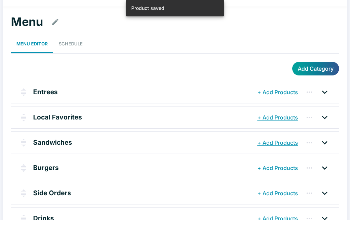
scroll to position [11, 0]
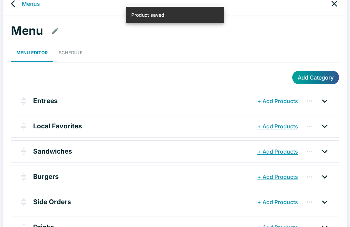
click at [327, 201] on icon at bounding box center [324, 202] width 5 height 3
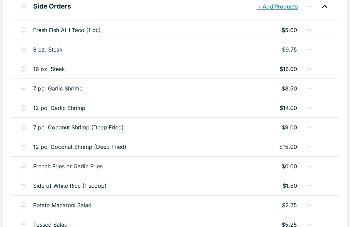
scroll to position [214, 0]
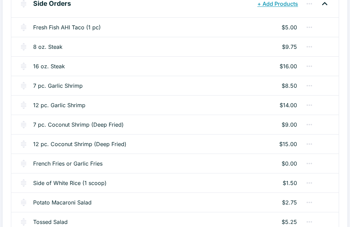
click at [87, 164] on link "French Fries or Garlic Fries" at bounding box center [67, 164] width 69 height 8
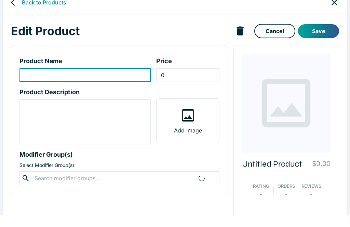
scroll to position [12, 0]
type input "French Fries or Garlic Fries"
type textarea "photo of garlic fries"
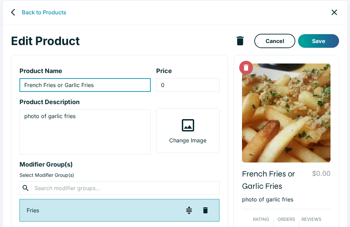
scroll to position [0, 0]
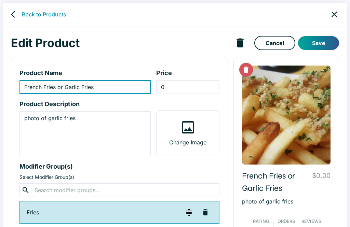
click at [12, 13] on icon "back" at bounding box center [13, 14] width 4 height 7
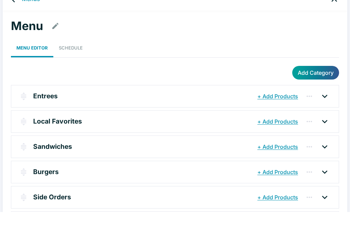
scroll to position [11, 0]
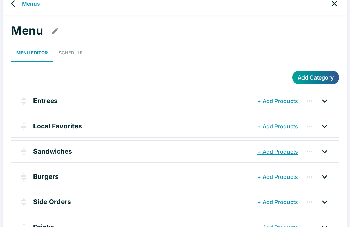
click at [325, 202] on icon at bounding box center [324, 202] width 5 height 3
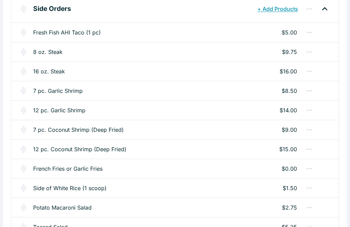
scroll to position [210, 0]
click at [256, 206] on div "Potato Macaroni Salad $2.75" at bounding box center [174, 207] width 327 height 19
click at [77, 207] on link "Potato Macaroni Salad" at bounding box center [62, 208] width 58 height 8
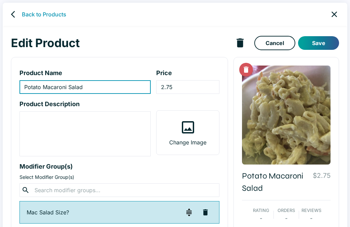
click at [198, 84] on input "2.75" at bounding box center [187, 87] width 63 height 14
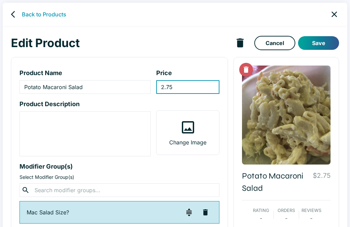
type input "2.7"
type input "2"
click at [320, 43] on button "Save" at bounding box center [318, 43] width 41 height 14
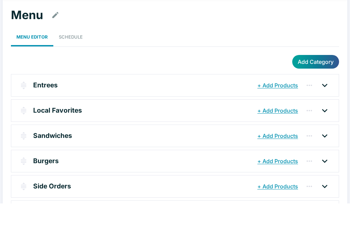
scroll to position [11, 0]
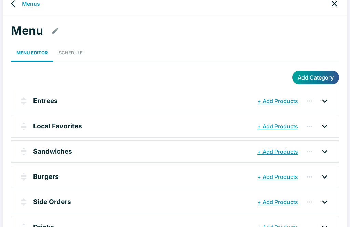
click at [325, 201] on icon at bounding box center [324, 202] width 11 height 11
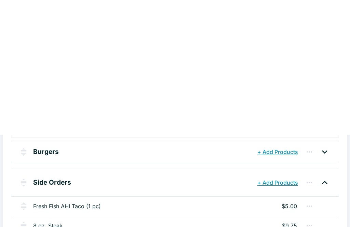
scroll to position [0, 0]
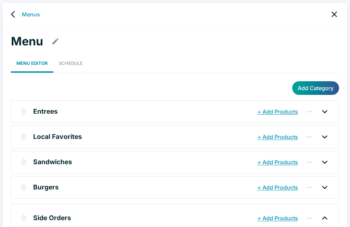
click at [328, 135] on icon at bounding box center [324, 137] width 11 height 11
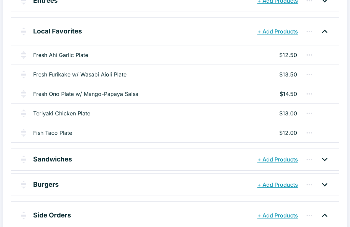
scroll to position [110, 0]
click at [57, 130] on link "Fish Taco Plate" at bounding box center [52, 134] width 39 height 8
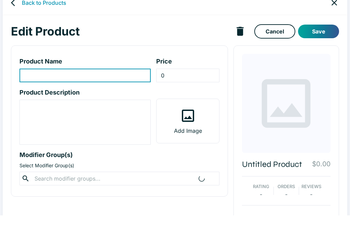
scroll to position [12, 0]
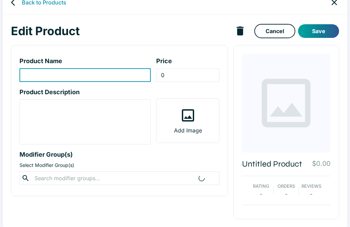
type input "Fish Taco Plate"
type input "12"
type textarea "2 fresh fish (AHI) tacos, served w/ choice of 1 side: potato-macaroni salad, to…"
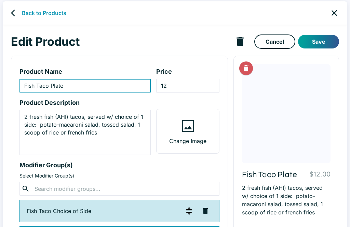
scroll to position [0, 0]
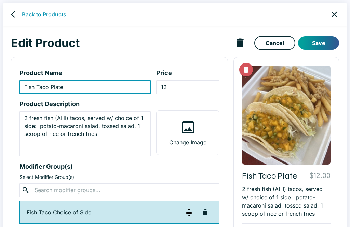
click at [13, 11] on icon "back" at bounding box center [15, 14] width 8 height 8
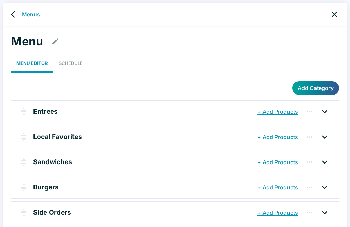
click at [14, 14] on icon "back" at bounding box center [15, 14] width 8 height 8
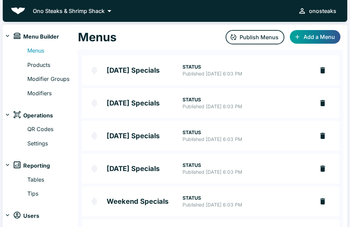
click at [43, 96] on link "Modifiers" at bounding box center [52, 93] width 51 height 9
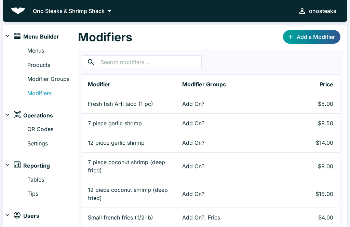
click at [60, 81] on link "Modifier Groups" at bounding box center [52, 79] width 51 height 9
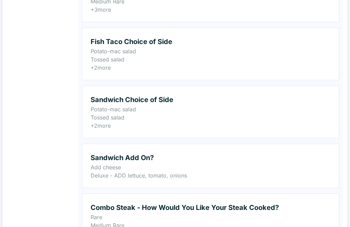
scroll to position [280, 0]
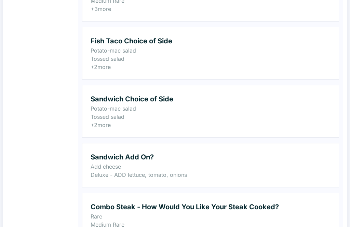
click at [162, 41] on h2 "Fish Taco Choice of Side" at bounding box center [211, 41] width 240 height 11
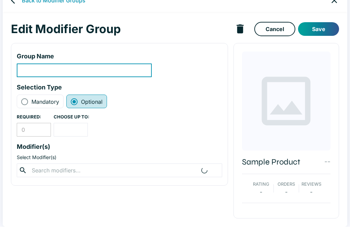
scroll to position [13, 0]
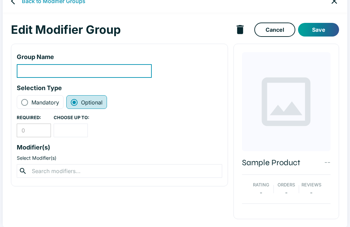
type input "Fish Taco Choice of Side"
radio input "true"
radio input "false"
type input "1"
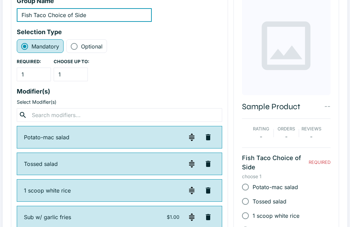
scroll to position [74, 0]
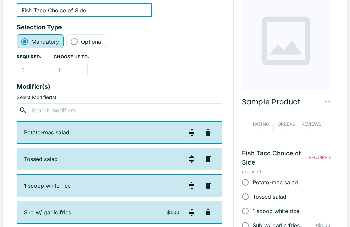
click at [160, 106] on input "text" at bounding box center [119, 111] width 179 height 10
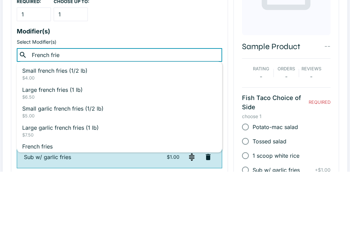
type input "French fries"
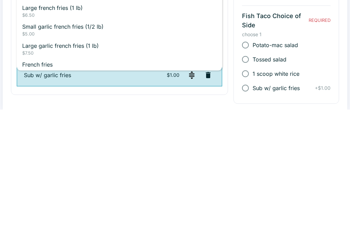
click at [43, 178] on p "French fries" at bounding box center [119, 182] width 194 height 8
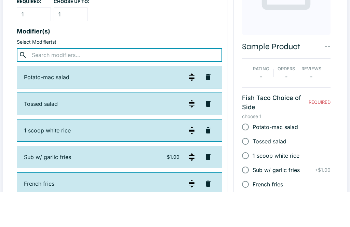
click at [204, 34] on div "REQUIRED: 1 ​ CHOOSE UP TO: 1 ​" at bounding box center [119, 45] width 205 height 23
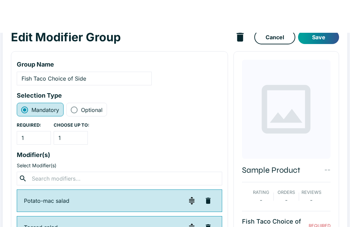
scroll to position [0, 0]
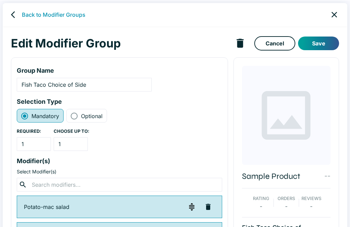
click at [324, 41] on button "Save" at bounding box center [318, 43] width 41 height 14
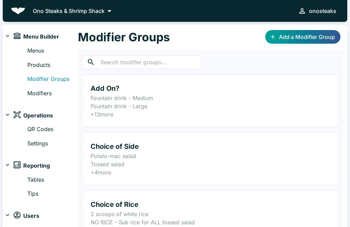
click at [326, 35] on link "Add a Modifier Group" at bounding box center [302, 37] width 75 height 14
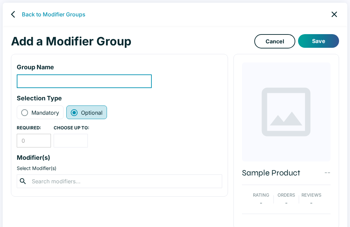
click at [141, 83] on input "modifier-group-name-input" at bounding box center [84, 82] width 135 height 14
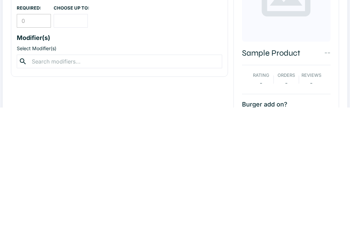
type input "Burger add on?"
click at [161, 177] on input "text" at bounding box center [119, 182] width 179 height 10
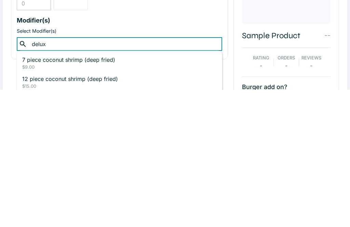
type input "deluxe"
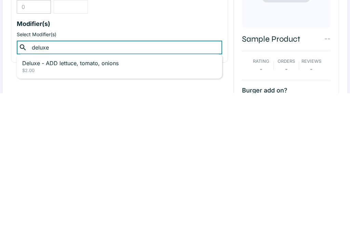
click at [105, 193] on p "Deluxe - ADD lettuce, tomato, onions" at bounding box center [119, 197] width 194 height 8
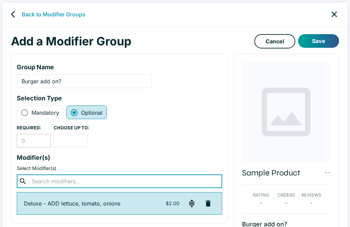
click at [318, 40] on button "Save" at bounding box center [318, 41] width 41 height 14
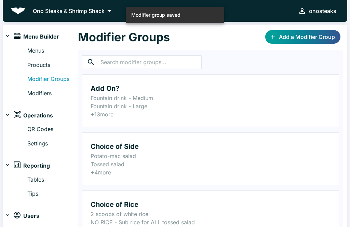
click at [307, 37] on link "Add a Modifier Group" at bounding box center [302, 37] width 75 height 14
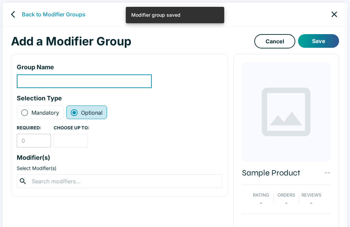
click at [125, 82] on input "modifier-group-name-input" at bounding box center [84, 82] width 135 height 14
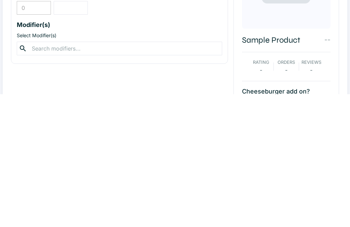
type input "Cheeseburger add on?"
click at [132, 177] on input "text" at bounding box center [119, 182] width 179 height 10
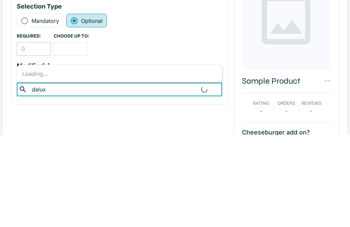
type input "deluxe"
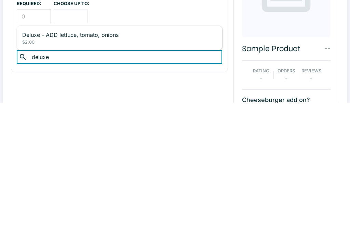
click at [105, 155] on p "Deluxe - ADD lettuce, tomato, onions" at bounding box center [119, 159] width 194 height 8
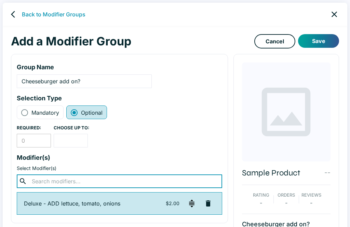
click at [324, 40] on button "Save" at bounding box center [318, 41] width 41 height 14
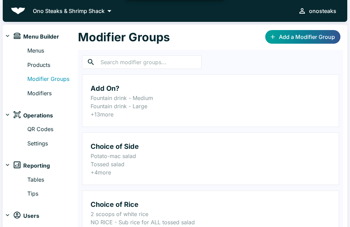
click at [45, 62] on link "Products" at bounding box center [52, 65] width 51 height 9
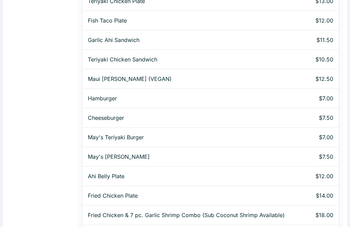
scroll to position [643, 0]
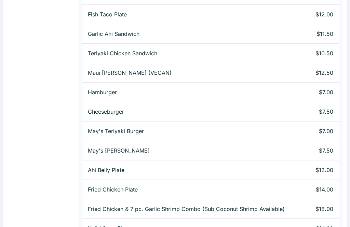
click at [105, 89] on p "Hamburger" at bounding box center [196, 93] width 216 height 8
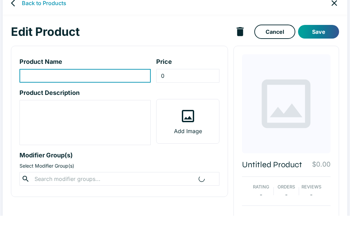
scroll to position [12, 0]
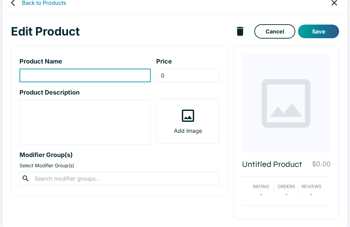
type input "Hamburger"
type input "7"
type textarea "1/4 lb. homemade [PERSON_NAME]"
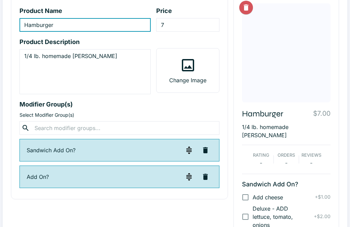
scroll to position [64, 0]
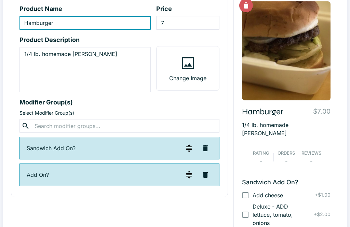
click at [102, 123] on input "text" at bounding box center [119, 126] width 174 height 10
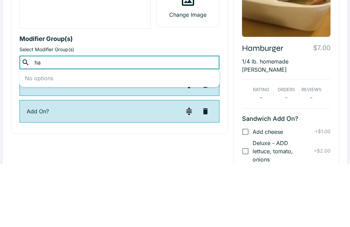
type input "h"
type input "H"
type input "c"
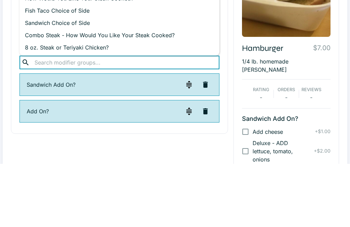
scroll to position [0, 0]
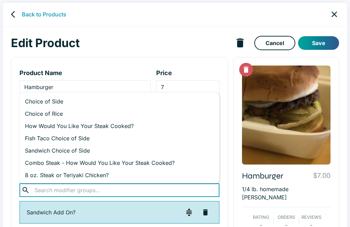
click at [14, 16] on icon "back" at bounding box center [15, 14] width 8 height 8
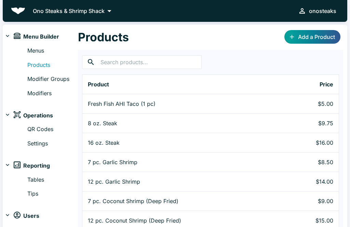
click at [66, 78] on link "Modifier Groups" at bounding box center [52, 79] width 51 height 9
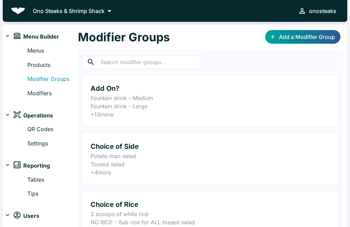
click at [46, 93] on link "Modifiers" at bounding box center [52, 93] width 51 height 9
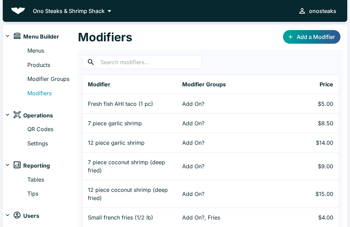
click at [173, 60] on input "text" at bounding box center [150, 62] width 101 height 14
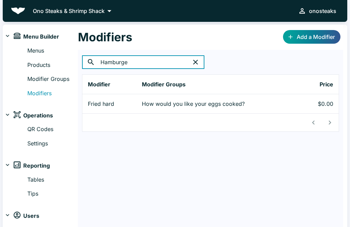
type input "Hamburger"
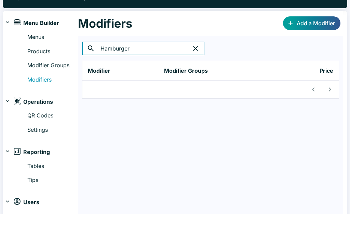
click at [195, 58] on icon "button" at bounding box center [195, 62] width 8 height 8
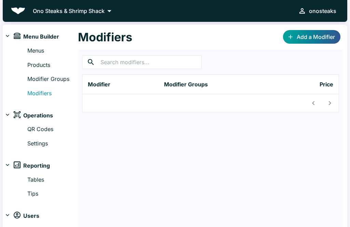
click at [315, 38] on link "Add a Modifier" at bounding box center [311, 37] width 57 height 14
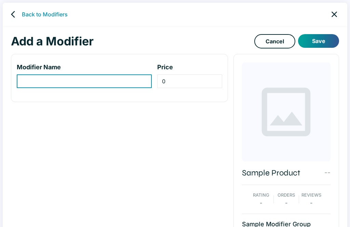
click at [131, 81] on input "modifier-name-input" at bounding box center [84, 82] width 135 height 14
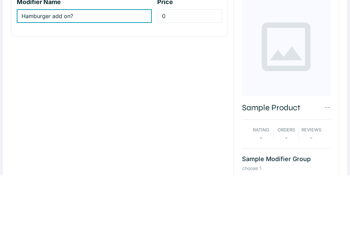
type input "Hamburger add on?"
click at [201, 61] on input "0" at bounding box center [189, 68] width 65 height 14
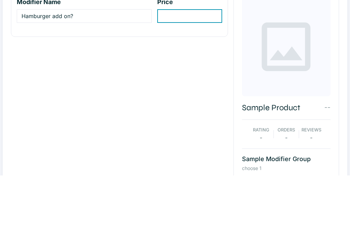
type input "2"
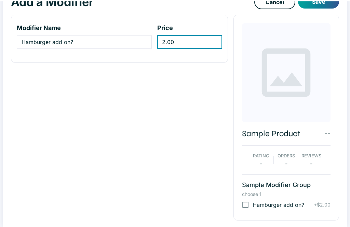
scroll to position [0, 0]
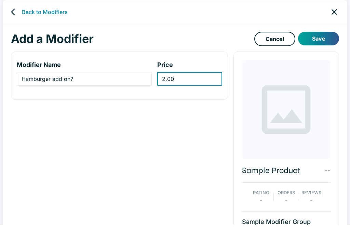
type input "2.00"
click at [277, 39] on link "Cancel" at bounding box center [274, 41] width 41 height 14
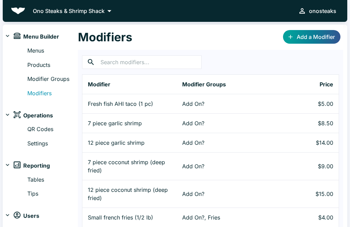
click at [64, 78] on link "Modifier Groups" at bounding box center [52, 79] width 51 height 9
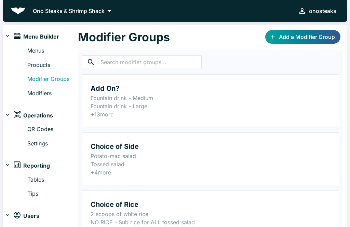
click at [45, 65] on link "Products" at bounding box center [52, 65] width 51 height 9
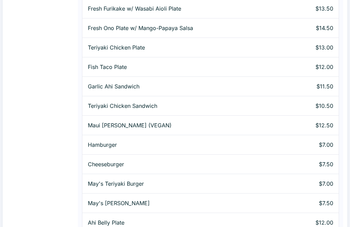
scroll to position [592, 0]
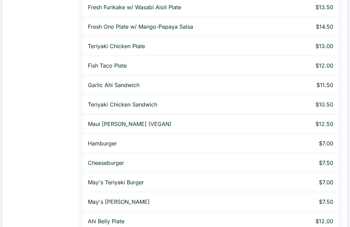
click at [108, 140] on p "Hamburger" at bounding box center [196, 144] width 216 height 8
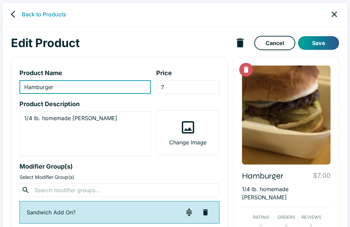
click at [137, 189] on input "text" at bounding box center [119, 191] width 174 height 10
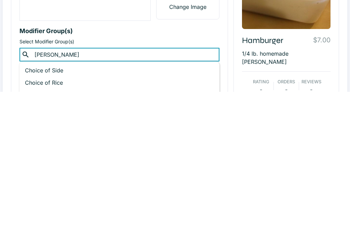
type input "burger"
click at [55, 202] on p "Burger add on?" at bounding box center [119, 206] width 189 height 8
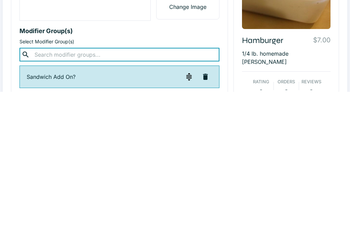
click at [199, 162] on p "Modifier Group(s)" at bounding box center [119, 166] width 200 height 9
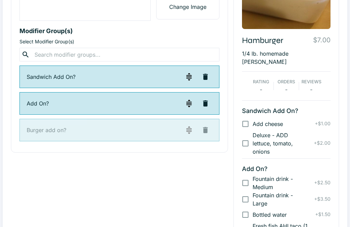
scroll to position [136, 0]
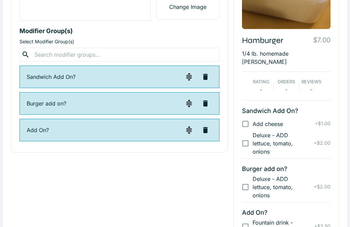
click at [202, 77] on icon "button" at bounding box center [205, 77] width 8 height 8
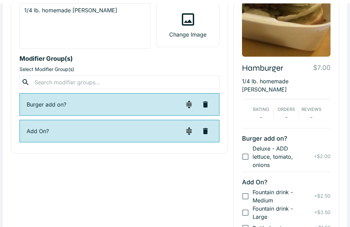
scroll to position [0, 0]
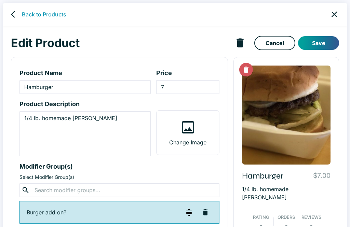
click at [319, 38] on button "Save" at bounding box center [318, 43] width 41 height 14
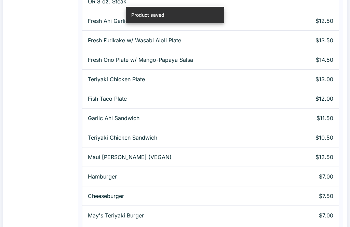
scroll to position [595, 0]
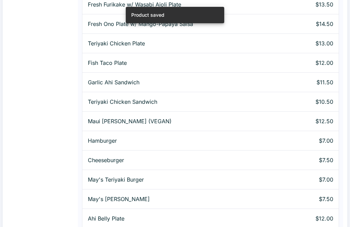
click at [267, 156] on p "Cheeseburger" at bounding box center [196, 160] width 216 height 8
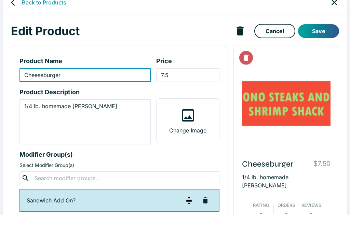
type input "Cheeseburger"
type input "7.5"
type textarea "1/4 lb. homemade [PERSON_NAME]"
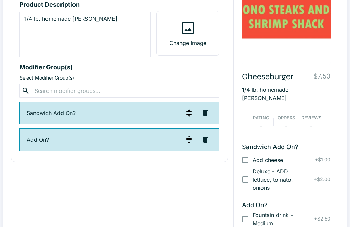
click at [166, 89] on input "text" at bounding box center [119, 91] width 174 height 10
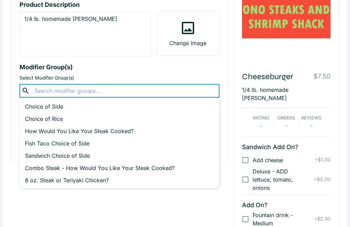
scroll to position [99, 0]
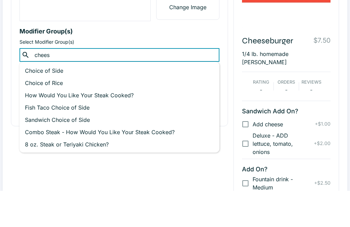
type input "cheese"
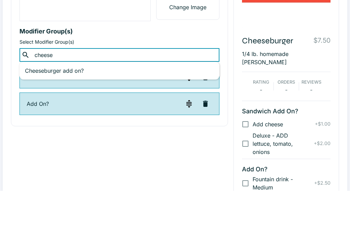
click at [78, 103] on p "Cheeseburger add on?" at bounding box center [119, 107] width 189 height 8
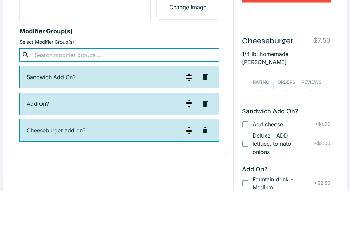
click at [181, 63] on p "Modifier Group(s)" at bounding box center [119, 67] width 200 height 9
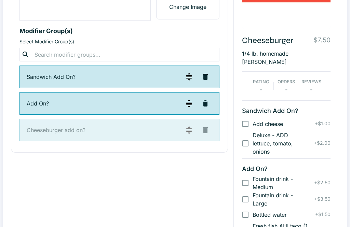
scroll to position [136, 0]
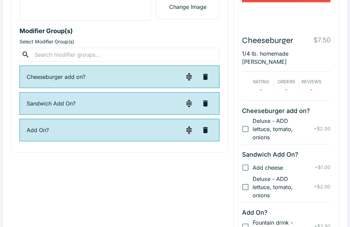
click at [207, 104] on icon "button" at bounding box center [205, 103] width 8 height 8
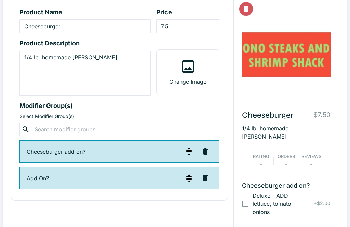
scroll to position [0, 0]
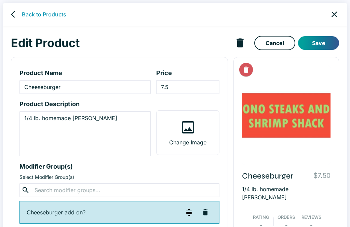
click at [10, 14] on link "back" at bounding box center [15, 15] width 14 height 14
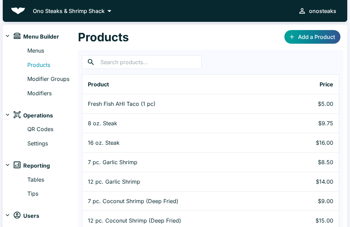
click at [45, 93] on link "Modifiers" at bounding box center [52, 93] width 51 height 9
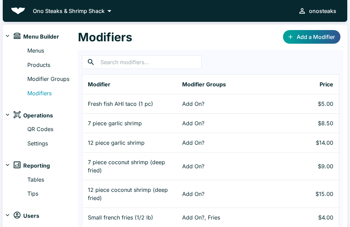
click at [322, 37] on link "Add a Modifier" at bounding box center [311, 37] width 57 height 14
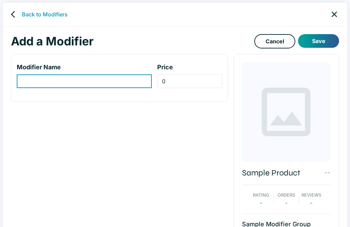
click at [123, 81] on input "modifier-name-input" at bounding box center [84, 82] width 135 height 14
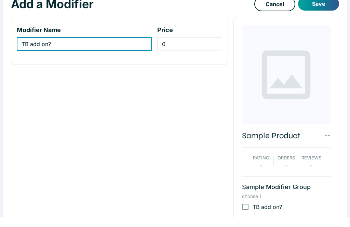
scroll to position [28, 0]
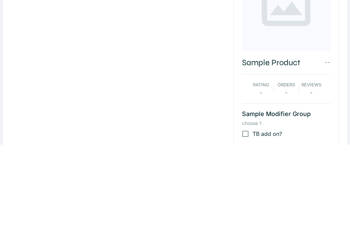
type input "TB add on?"
click at [193, 59] on div "Modifier Name TB add on? ​ Price 0 ​" at bounding box center [116, 127] width 222 height 212
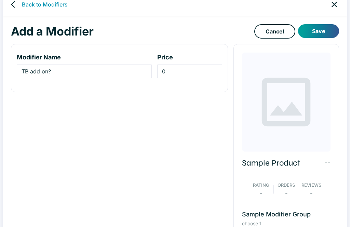
scroll to position [10, 0]
click at [280, 27] on link "Cancel" at bounding box center [274, 31] width 41 height 14
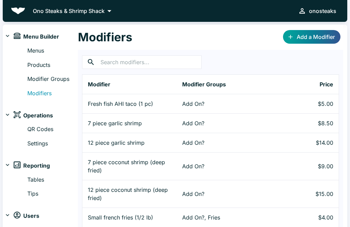
click at [59, 78] on link "Modifier Groups" at bounding box center [52, 79] width 51 height 9
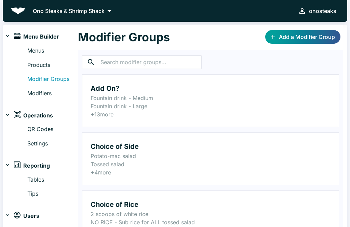
click at [312, 36] on link "Add a Modifier Group" at bounding box center [302, 37] width 75 height 14
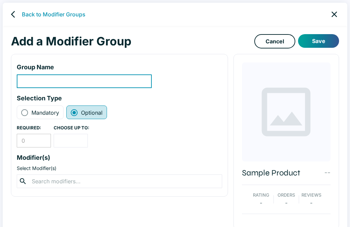
click at [135, 83] on input "modifier-group-name-input" at bounding box center [84, 82] width 135 height 14
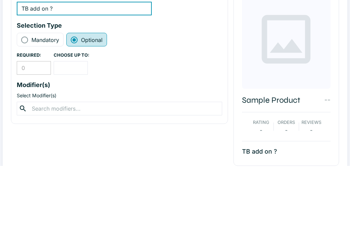
scroll to position [19, 0]
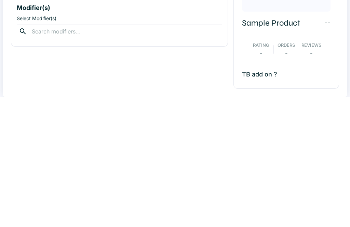
type input "TB add on ?"
click at [186, 157] on input "text" at bounding box center [119, 162] width 179 height 10
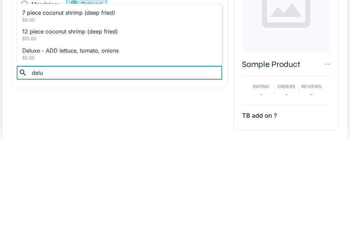
type input "delux"
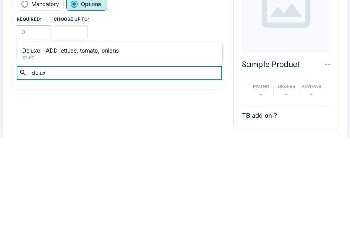
click at [110, 135] on p "Deluxe - ADD lettuce, tomato, onions" at bounding box center [119, 139] width 194 height 8
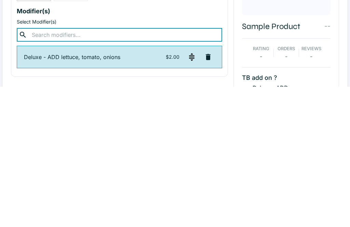
scroll to position [3, 0]
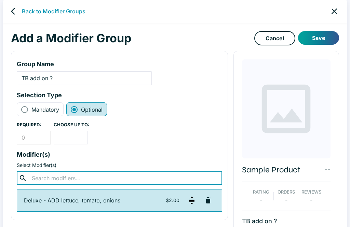
click at [190, 70] on div "Group Name TB add on ? ​" at bounding box center [116, 72] width 211 height 37
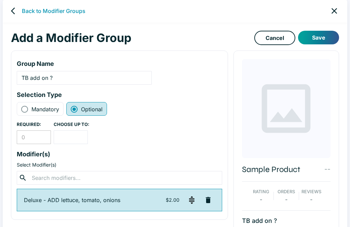
scroll to position [3, 0]
click at [317, 39] on button "Save" at bounding box center [318, 38] width 41 height 14
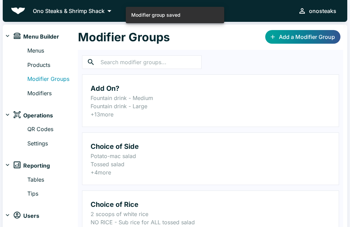
click at [312, 37] on link "Add a Modifier Group" at bounding box center [302, 37] width 75 height 14
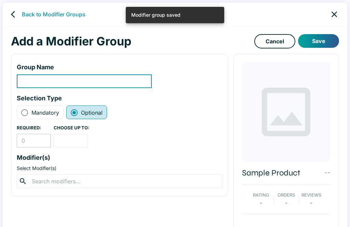
click at [134, 81] on input "modifier-group-name-input" at bounding box center [84, 82] width 135 height 14
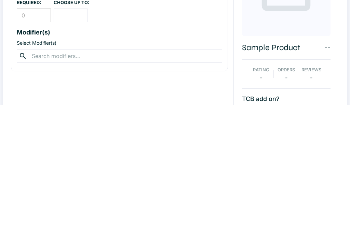
type input "TCB add on?"
click at [187, 174] on input "text" at bounding box center [119, 179] width 179 height 10
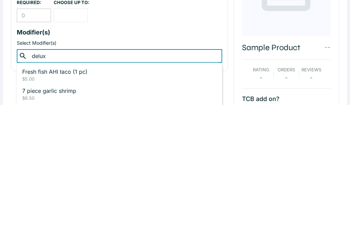
type input "deluxe"
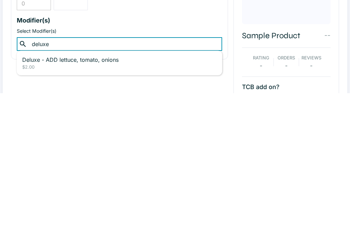
click at [103, 190] on p "Deluxe - ADD lettuce, tomato, onions" at bounding box center [119, 194] width 194 height 8
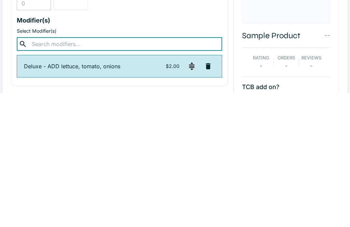
click at [203, 150] on p "Modifier(s)" at bounding box center [119, 154] width 205 height 9
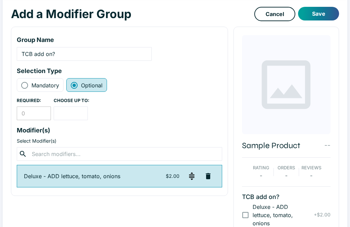
scroll to position [21, 0]
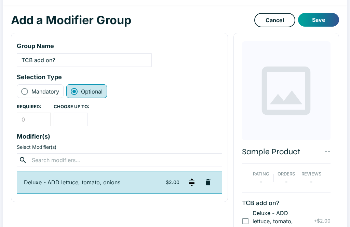
click at [320, 19] on button "Save" at bounding box center [318, 20] width 41 height 14
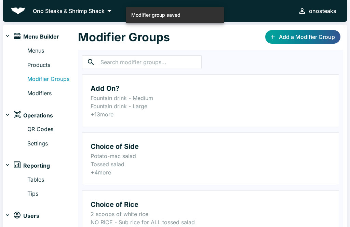
click at [44, 65] on link "Products" at bounding box center [52, 65] width 51 height 9
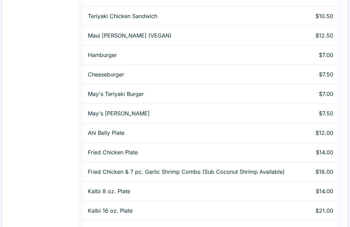
scroll to position [679, 0]
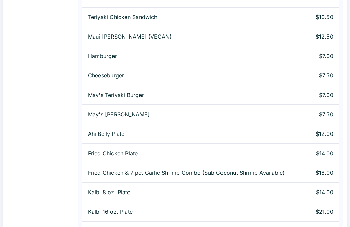
click at [293, 91] on p "May's Teriyaki Burger" at bounding box center [196, 95] width 216 height 8
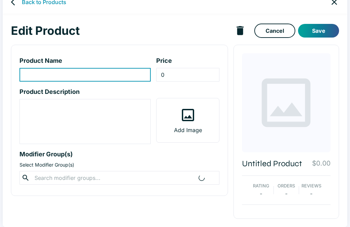
scroll to position [12, 0]
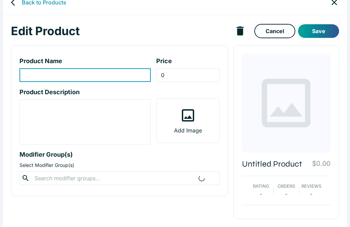
type input "May's Teriyaki Burger"
type input "7"
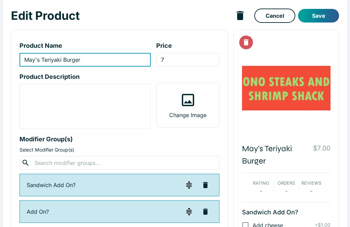
scroll to position [30, 0]
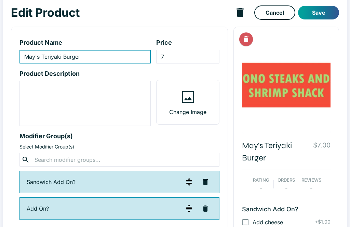
click at [89, 158] on input "text" at bounding box center [119, 160] width 174 height 10
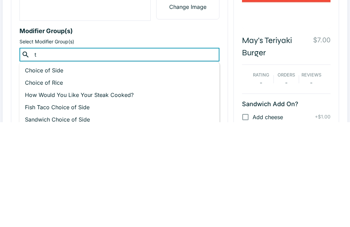
type input "tb"
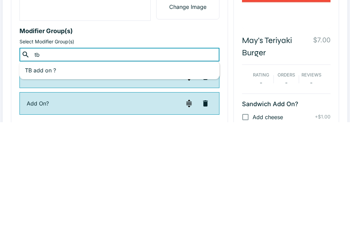
click at [62, 172] on p "TB add on ?" at bounding box center [119, 176] width 189 height 8
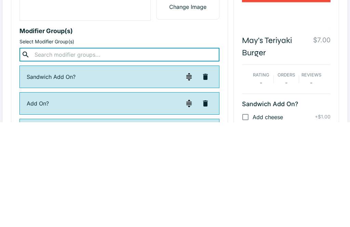
click at [187, 132] on p "Modifier Group(s)" at bounding box center [119, 136] width 200 height 9
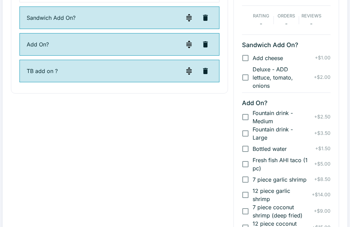
scroll to position [195, 0]
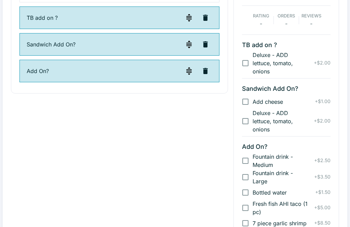
click at [205, 45] on icon "button" at bounding box center [205, 44] width 5 height 6
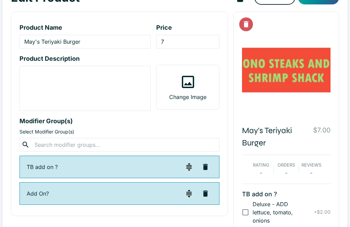
scroll to position [0, 0]
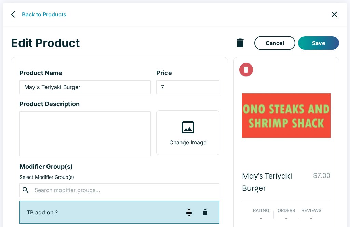
click at [323, 43] on button "Save" at bounding box center [318, 43] width 41 height 14
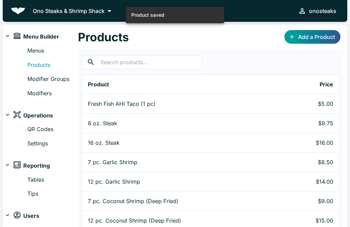
click at [147, 64] on input "text" at bounding box center [150, 62] width 101 height 14
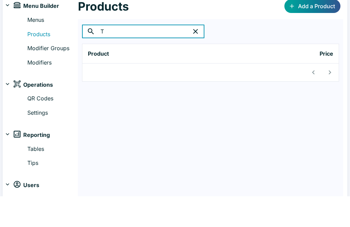
type input "T"
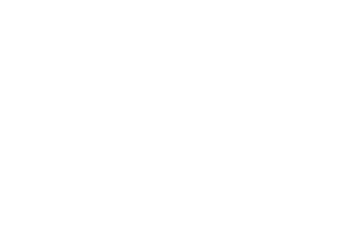
scroll to position [580, 0]
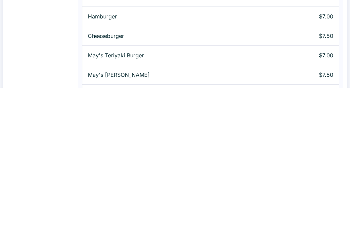
click at [269, 205] on td "May's [PERSON_NAME]" at bounding box center [195, 214] width 227 height 19
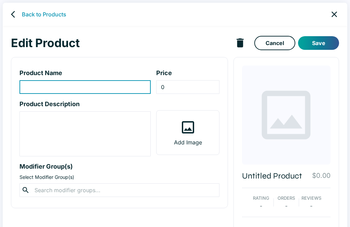
click at [14, 14] on icon "back" at bounding box center [15, 14] width 8 height 8
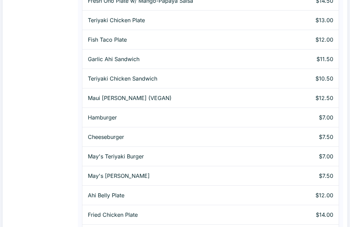
scroll to position [619, 0]
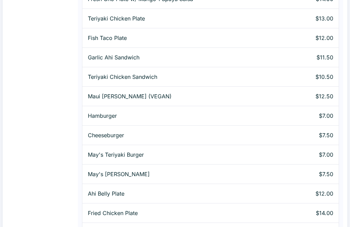
click at [135, 171] on p "May's [PERSON_NAME]" at bounding box center [196, 175] width 216 height 8
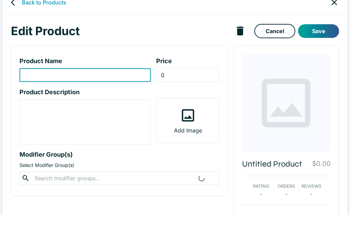
type input "May's [PERSON_NAME]"
type input "7.5"
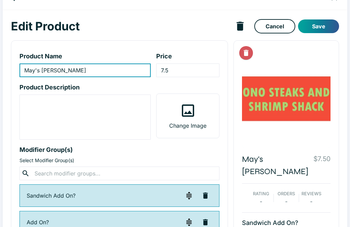
scroll to position [17, 0]
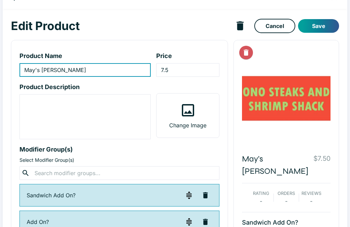
click at [198, 172] on input "text" at bounding box center [119, 174] width 174 height 10
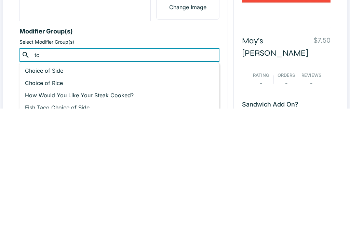
type input "tcb"
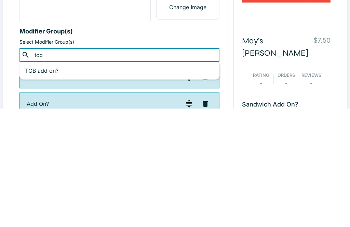
click at [132, 183] on li "TCB add on? +Add" at bounding box center [119, 189] width 200 height 12
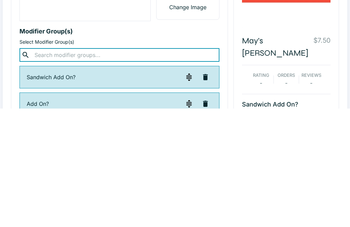
click at [186, 145] on p "Modifier Group(s)" at bounding box center [119, 149] width 200 height 9
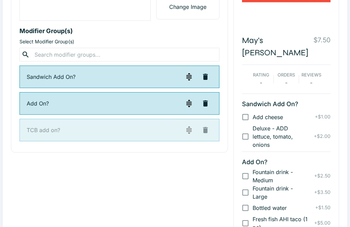
scroll to position [136, 0]
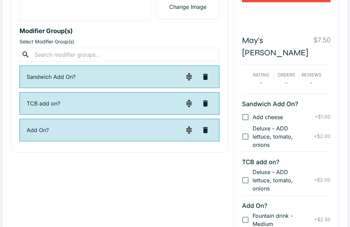
click at [206, 78] on icon "button" at bounding box center [205, 77] width 5 height 6
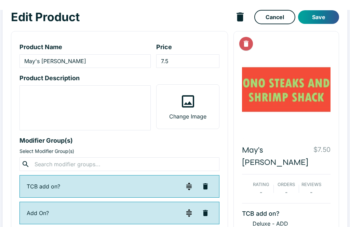
scroll to position [0, 0]
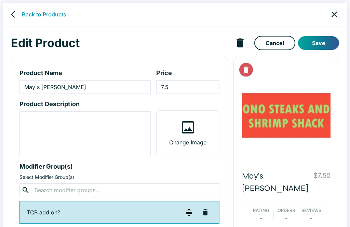
click at [320, 41] on button "Save" at bounding box center [318, 43] width 41 height 14
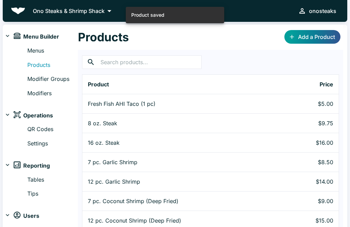
click at [38, 7] on p "Ono Steaks & Shrimp Shack" at bounding box center [69, 11] width 72 height 8
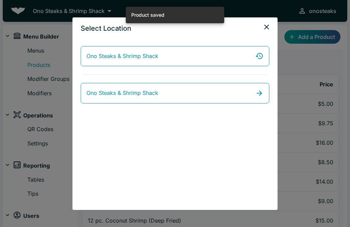
click at [267, 28] on icon "close" at bounding box center [266, 27] width 8 height 8
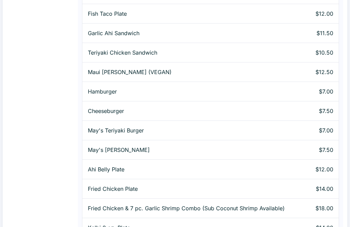
scroll to position [641, 0]
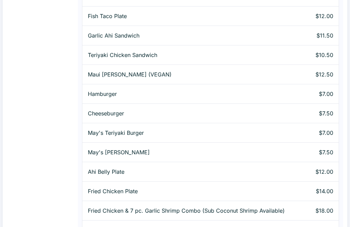
click at [150, 71] on p "Maui [PERSON_NAME] (VEGAN)" at bounding box center [196, 75] width 216 height 8
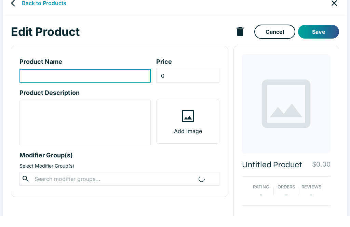
scroll to position [12, 0]
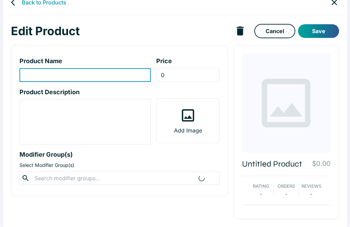
type input "Maui [PERSON_NAME] (VEGAN)"
type input "12.5"
type textarea "comes w/ lettuce, tomato and onion and served w/ choice of potato-mac salad, to…"
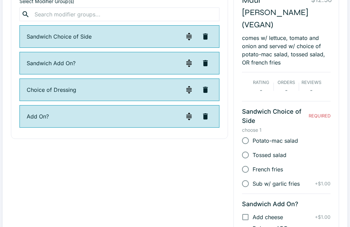
scroll to position [176, 0]
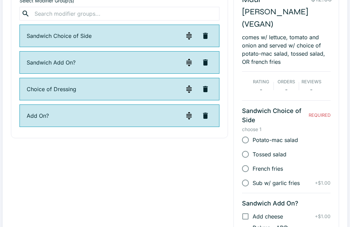
click at [209, 62] on icon "button" at bounding box center [205, 63] width 8 height 8
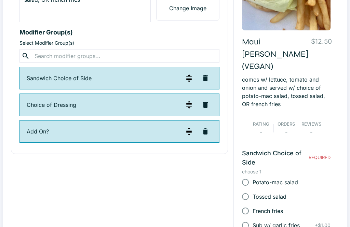
scroll to position [124, 0]
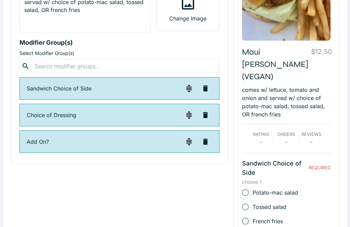
click at [92, 68] on input "text" at bounding box center [119, 67] width 174 height 10
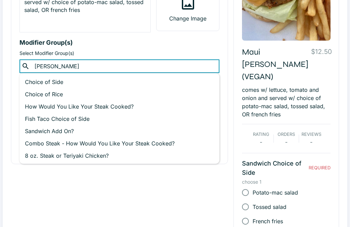
type input "burger"
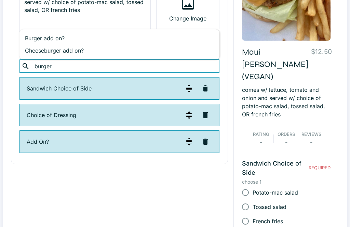
scroll to position [108, 0]
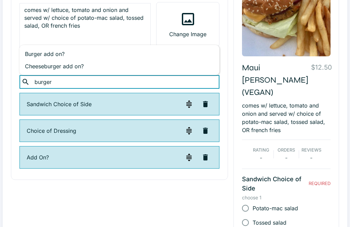
click at [54, 52] on p "Burger add on?" at bounding box center [119, 54] width 189 height 8
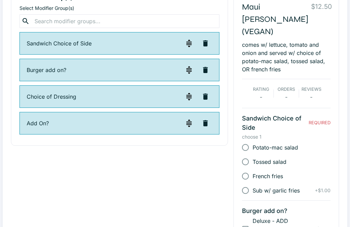
scroll to position [167, 0]
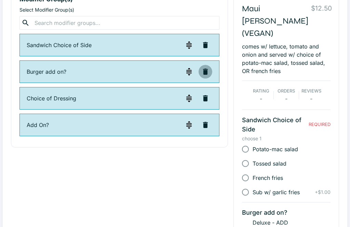
click at [205, 72] on icon "button" at bounding box center [205, 72] width 5 height 6
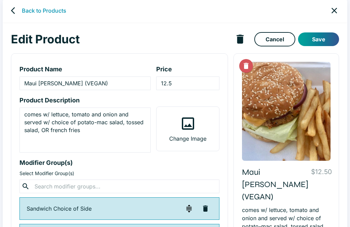
scroll to position [0, 0]
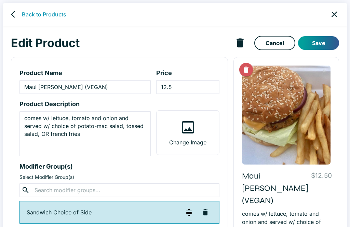
click at [324, 43] on button "Save" at bounding box center [318, 43] width 41 height 14
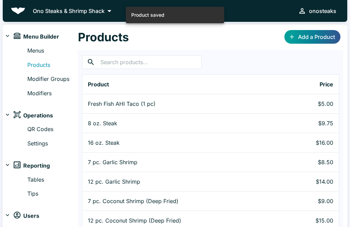
click at [44, 94] on link "Modifiers" at bounding box center [52, 93] width 51 height 9
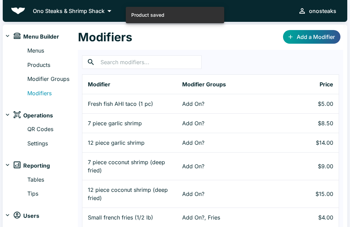
click at [157, 59] on input "text" at bounding box center [150, 62] width 101 height 14
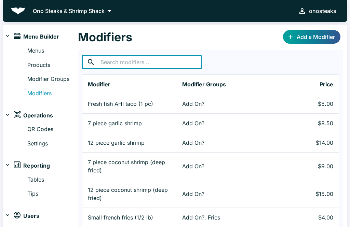
click at [308, 35] on link "Add a Modifier" at bounding box center [311, 37] width 57 height 14
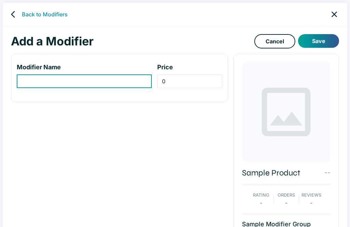
click at [133, 81] on input "modifier-name-input" at bounding box center [84, 82] width 135 height 14
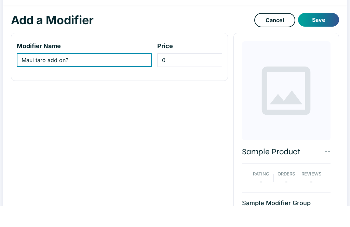
type input "Maui taro add on?"
click at [276, 34] on link "Cancel" at bounding box center [274, 41] width 41 height 14
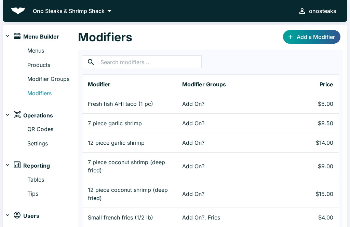
click at [58, 79] on link "Modifier Groups" at bounding box center [52, 79] width 51 height 9
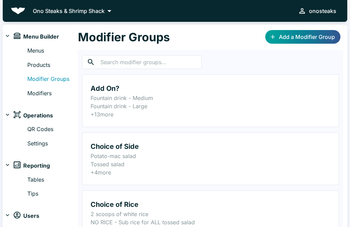
click at [317, 37] on link "Add a Modifier Group" at bounding box center [302, 37] width 75 height 14
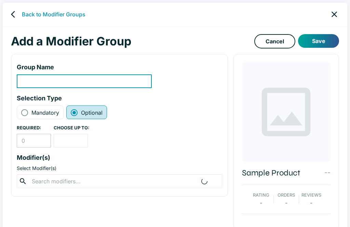
scroll to position [10, 0]
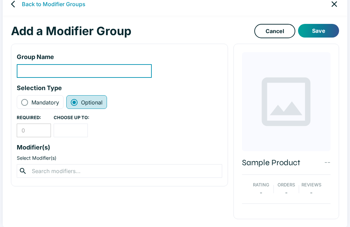
click at [135, 71] on input "modifier-group-name-input" at bounding box center [84, 71] width 135 height 14
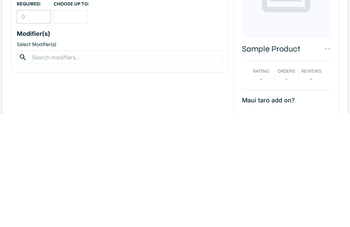
type input "Maui taro add on?"
click at [163, 166] on input "text" at bounding box center [119, 171] width 179 height 10
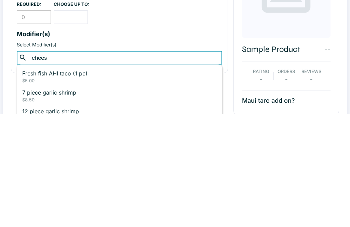
type input "cheese"
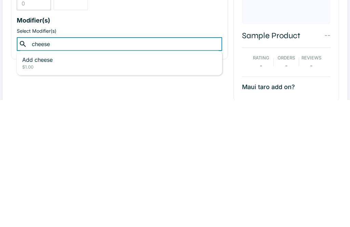
click at [36, 183] on p "Add cheese" at bounding box center [119, 187] width 194 height 8
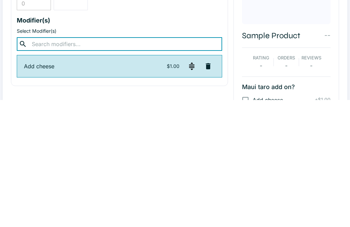
click at [195, 143] on p "Modifier(s)" at bounding box center [119, 147] width 205 height 9
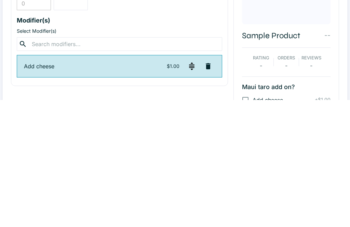
scroll to position [34, 0]
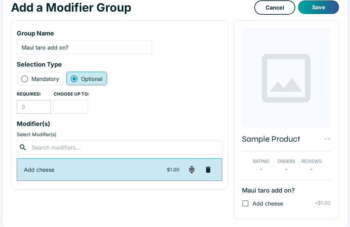
click at [314, 9] on button "Save" at bounding box center [318, 7] width 41 height 14
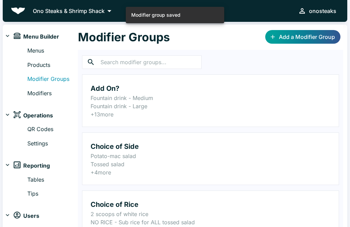
click at [45, 65] on link "Products" at bounding box center [52, 65] width 51 height 9
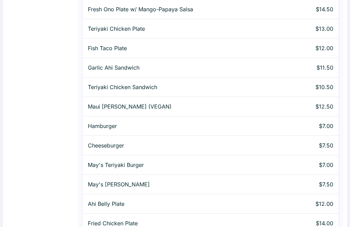
scroll to position [609, 0]
click at [145, 103] on p "Maui [PERSON_NAME] (VEGAN)" at bounding box center [196, 107] width 216 height 8
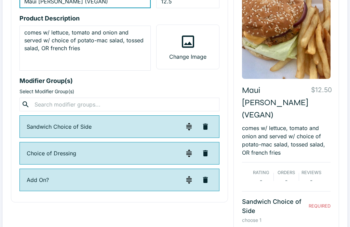
scroll to position [84, 0]
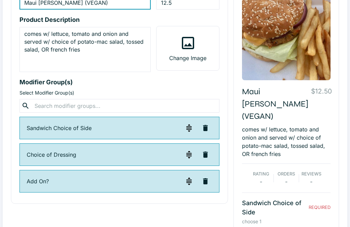
click at [100, 102] on input "text" at bounding box center [119, 106] width 174 height 10
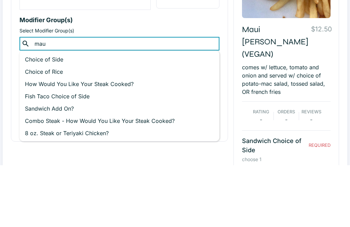
type input "maui"
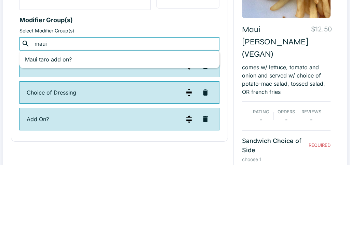
click at [63, 118] on p "Maui taro add on?" at bounding box center [119, 122] width 189 height 8
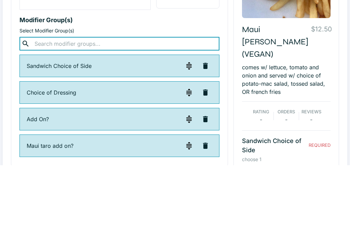
click at [197, 78] on p "Modifier Group(s)" at bounding box center [119, 82] width 200 height 9
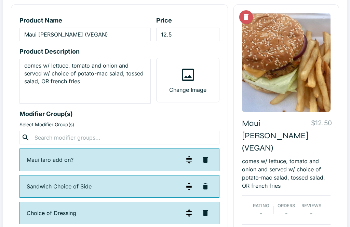
scroll to position [0, 0]
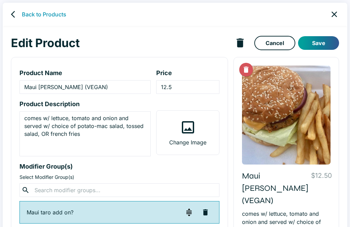
click at [322, 45] on button "Save" at bounding box center [318, 43] width 41 height 14
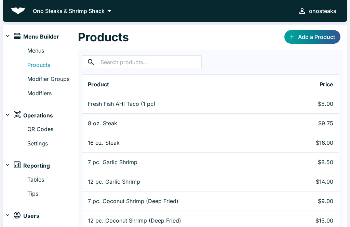
click at [35, 48] on link "Menus" at bounding box center [52, 50] width 51 height 9
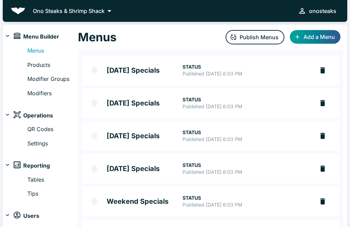
click at [255, 37] on button "Publish Menus" at bounding box center [255, 37] width 59 height 14
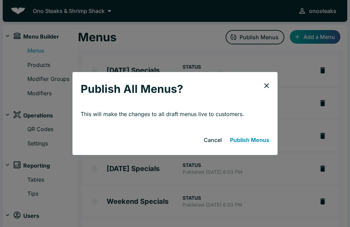
click at [258, 143] on button "Publish Menus" at bounding box center [249, 140] width 45 height 14
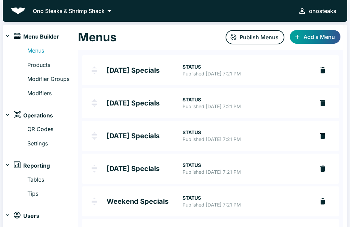
click at [45, 64] on link "Products" at bounding box center [52, 65] width 51 height 9
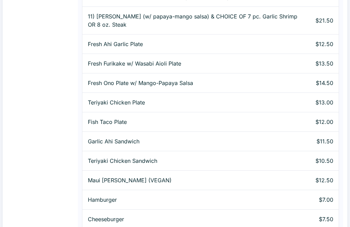
scroll to position [536, 0]
click at [145, 176] on p "Maui [PERSON_NAME] (VEGAN)" at bounding box center [196, 180] width 216 height 8
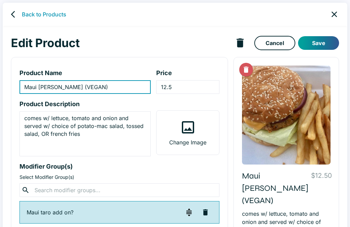
click at [301, 117] on div at bounding box center [286, 115] width 89 height 99
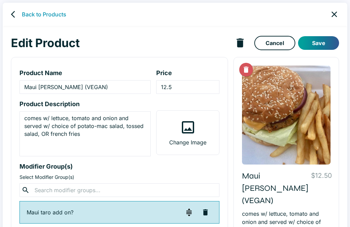
click at [184, 138] on p "Change Image" at bounding box center [187, 142] width 37 height 8
click at [0, 0] on input "Change Image" at bounding box center [0, 0] width 0 height 0
click at [16, 12] on icon "back" at bounding box center [15, 14] width 8 height 8
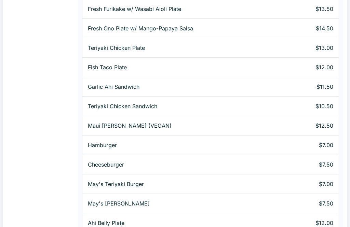
scroll to position [591, 0]
click at [120, 160] on p "Cheeseburger" at bounding box center [196, 164] width 216 height 8
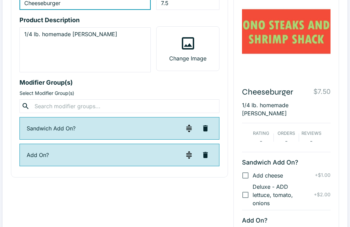
scroll to position [84, 0]
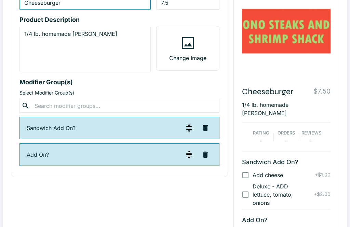
click at [206, 126] on icon "button" at bounding box center [205, 128] width 5 height 6
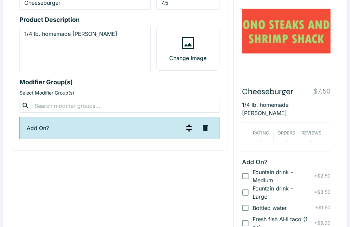
click at [139, 104] on input "text" at bounding box center [119, 106] width 174 height 10
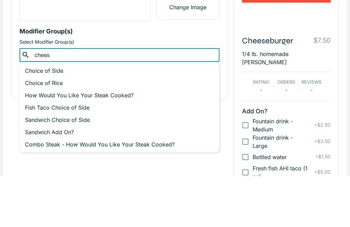
type input "cheese"
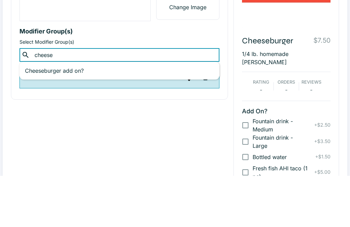
click at [73, 116] on li "Cheeseburger add on? +Add" at bounding box center [119, 122] width 200 height 12
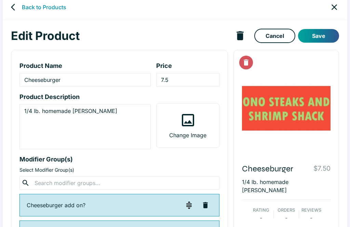
scroll to position [0, 0]
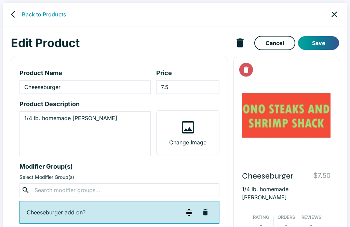
click at [326, 42] on button "Save" at bounding box center [318, 43] width 41 height 14
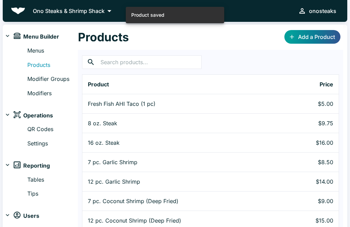
click at [36, 52] on link "Menus" at bounding box center [52, 50] width 51 height 9
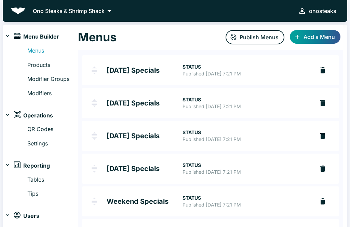
click at [263, 36] on button "Publish Menus" at bounding box center [255, 37] width 59 height 14
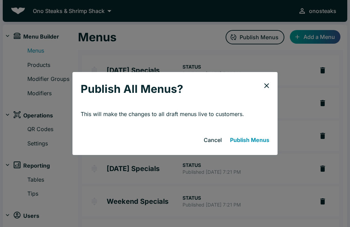
click at [252, 141] on button "Publish Menus" at bounding box center [249, 140] width 45 height 14
